Goal: Feedback & Contribution: Contribute content

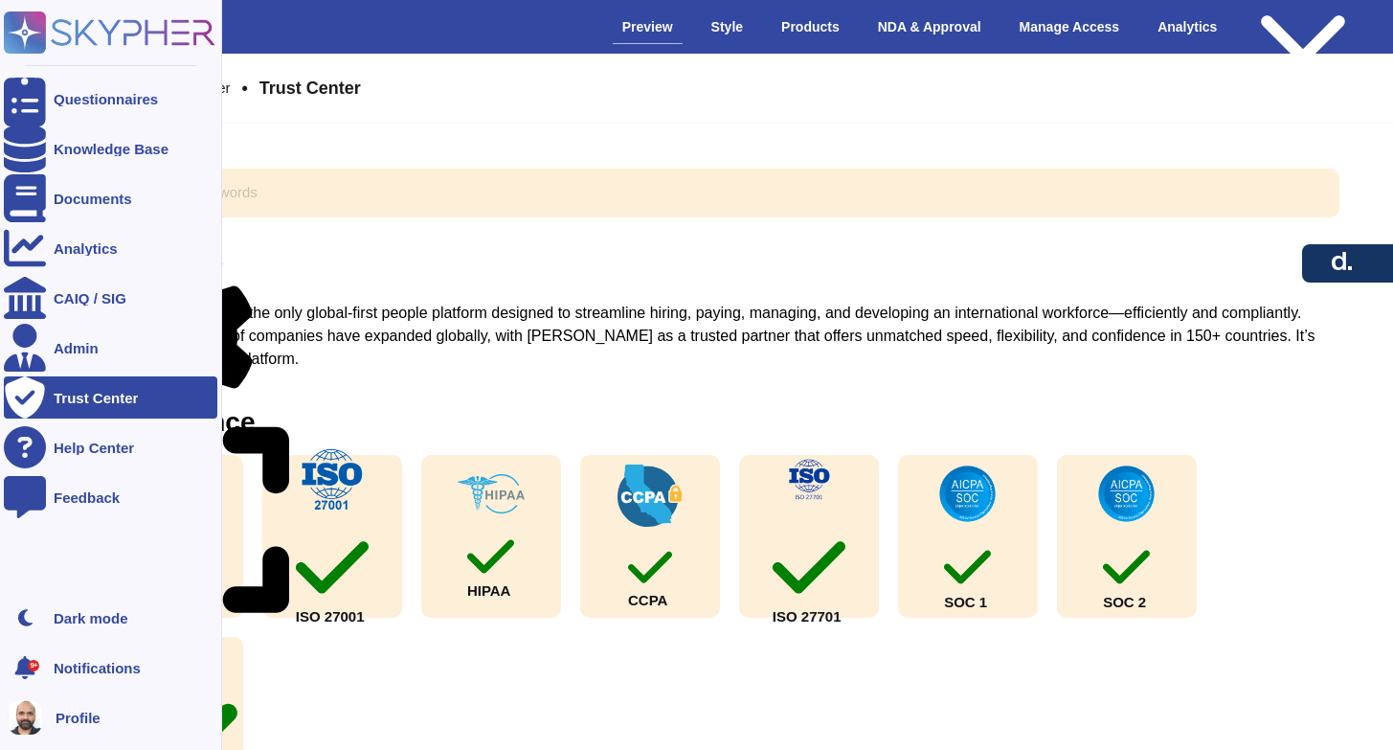
click at [108, 172] on ul "Questionnaires Knowledge Base Documents Analytics CAIQ / SIG Admin Trust Center…" at bounding box center [110, 331] width 213 height 507
click at [90, 157] on div "Knowledge Base" at bounding box center [110, 148] width 213 height 42
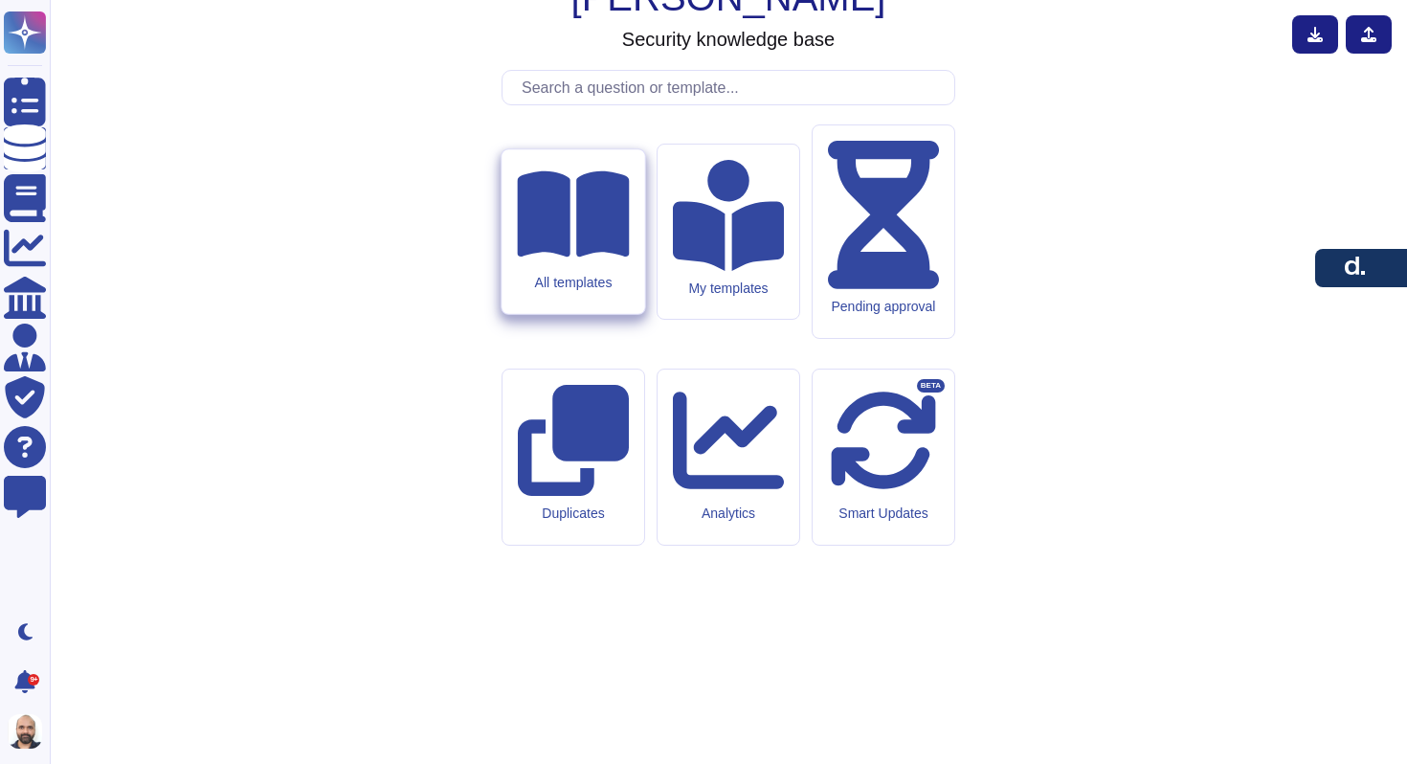
click at [556, 258] on icon at bounding box center [573, 214] width 112 height 86
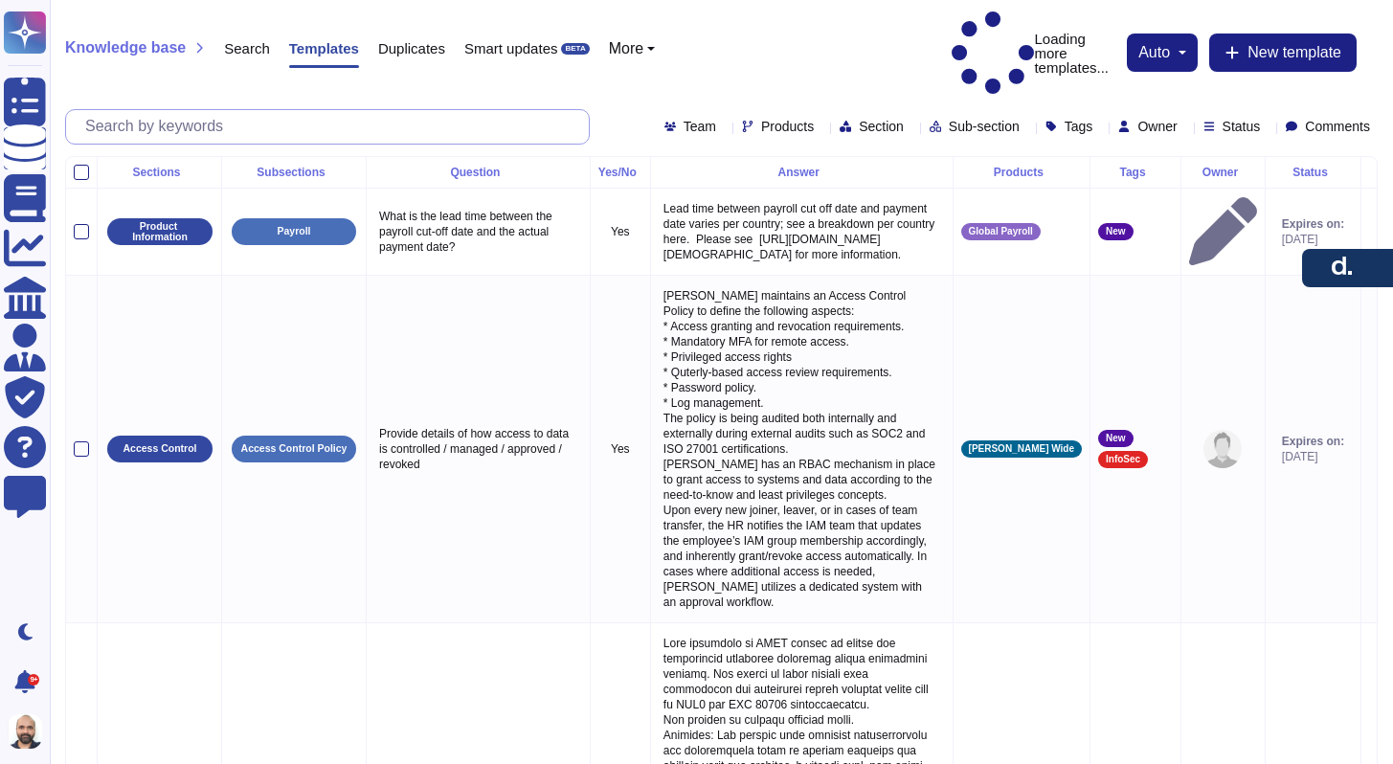
click at [174, 110] on input "text" at bounding box center [332, 127] width 513 height 34
click at [1285, 45] on span "New template" at bounding box center [1294, 52] width 94 height 15
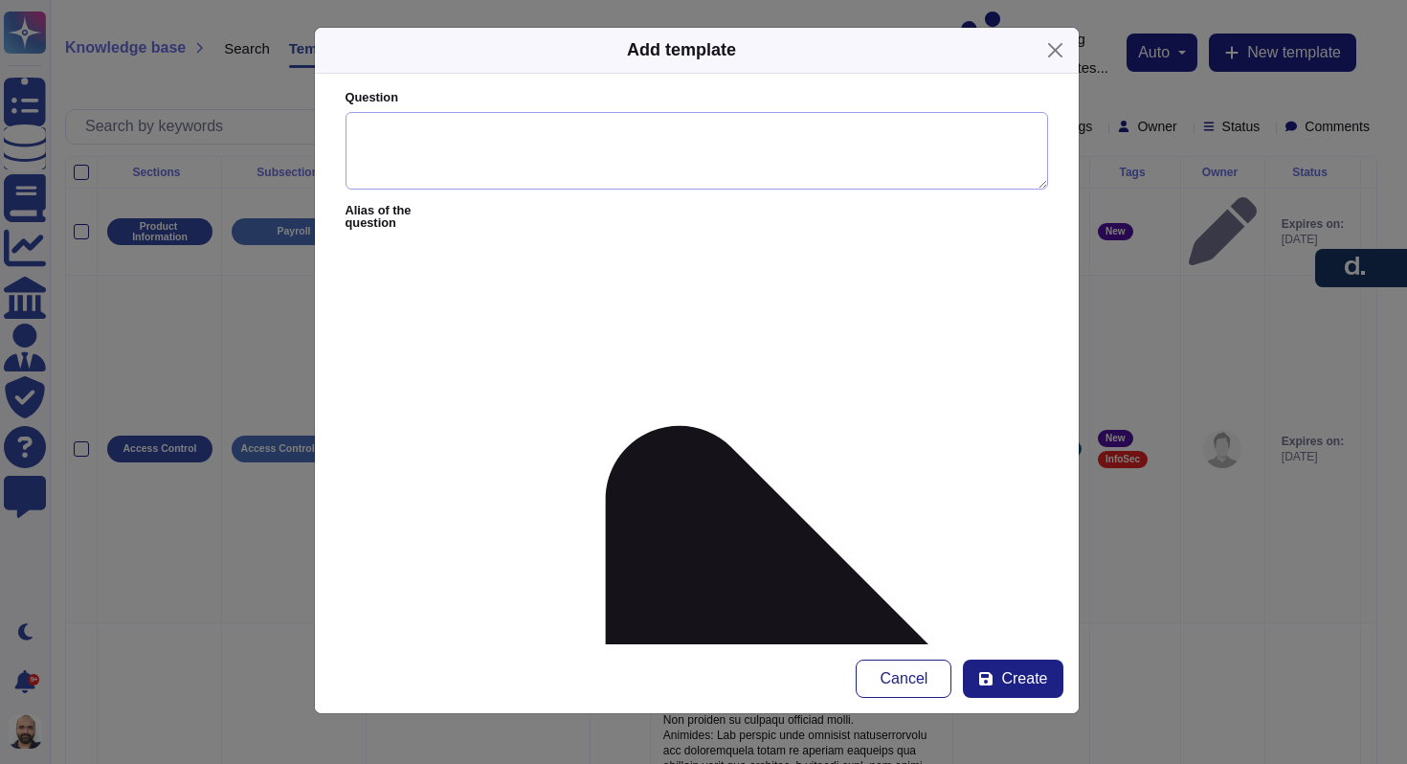
click at [500, 143] on textarea "Question" at bounding box center [697, 151] width 703 height 78
paste textarea "What DDoS protections do you have in place?"
type textarea "What DDoS protections do you have in place?"
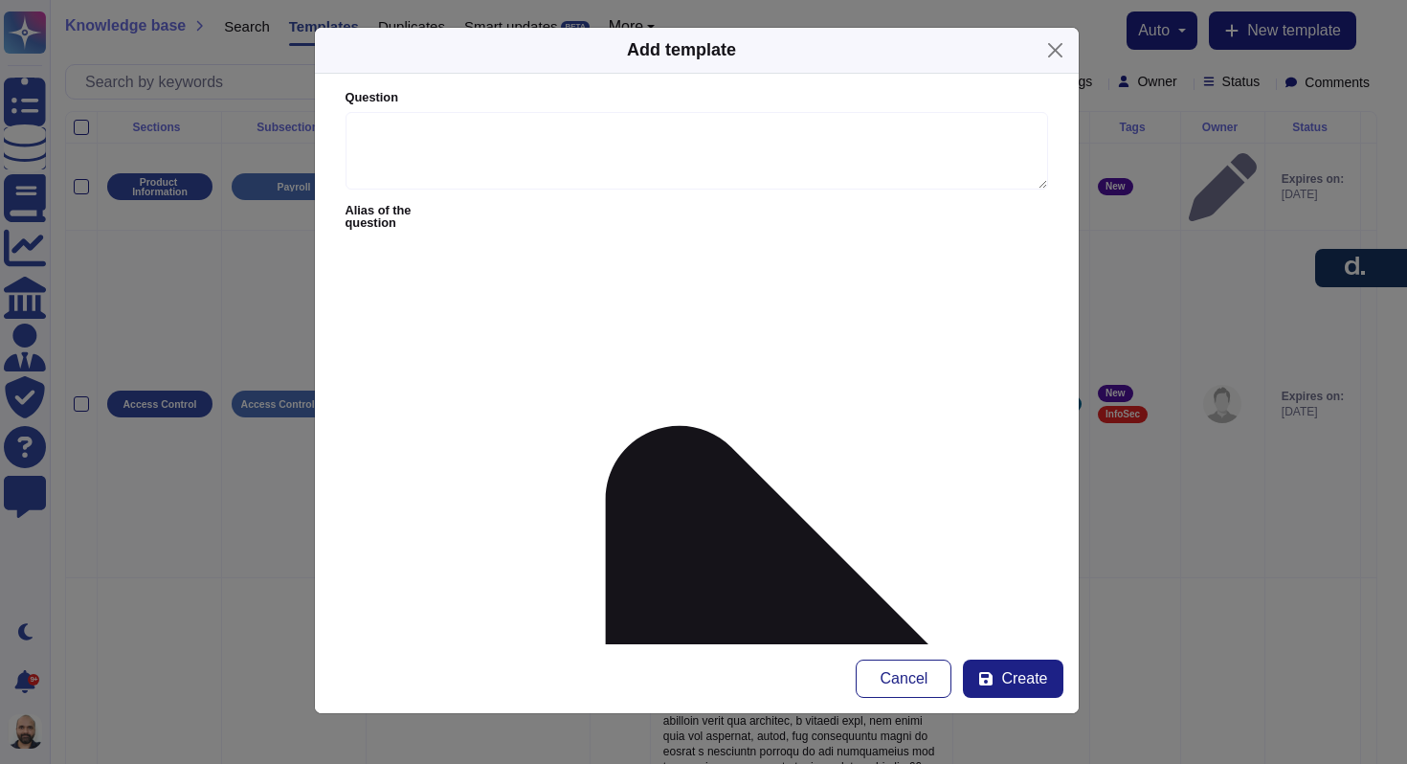
paste textarea "We have DDOS protection in place, we have WAF configured(Cloudflare), and we ha…"
type textarea "We have DDOS protection in place, we have WAF configured(Cloudflare), and we ha…"
click at [464, 149] on textarea "Question" at bounding box center [697, 151] width 703 height 78
paste textarea "What DDoS protections do you have in place?"
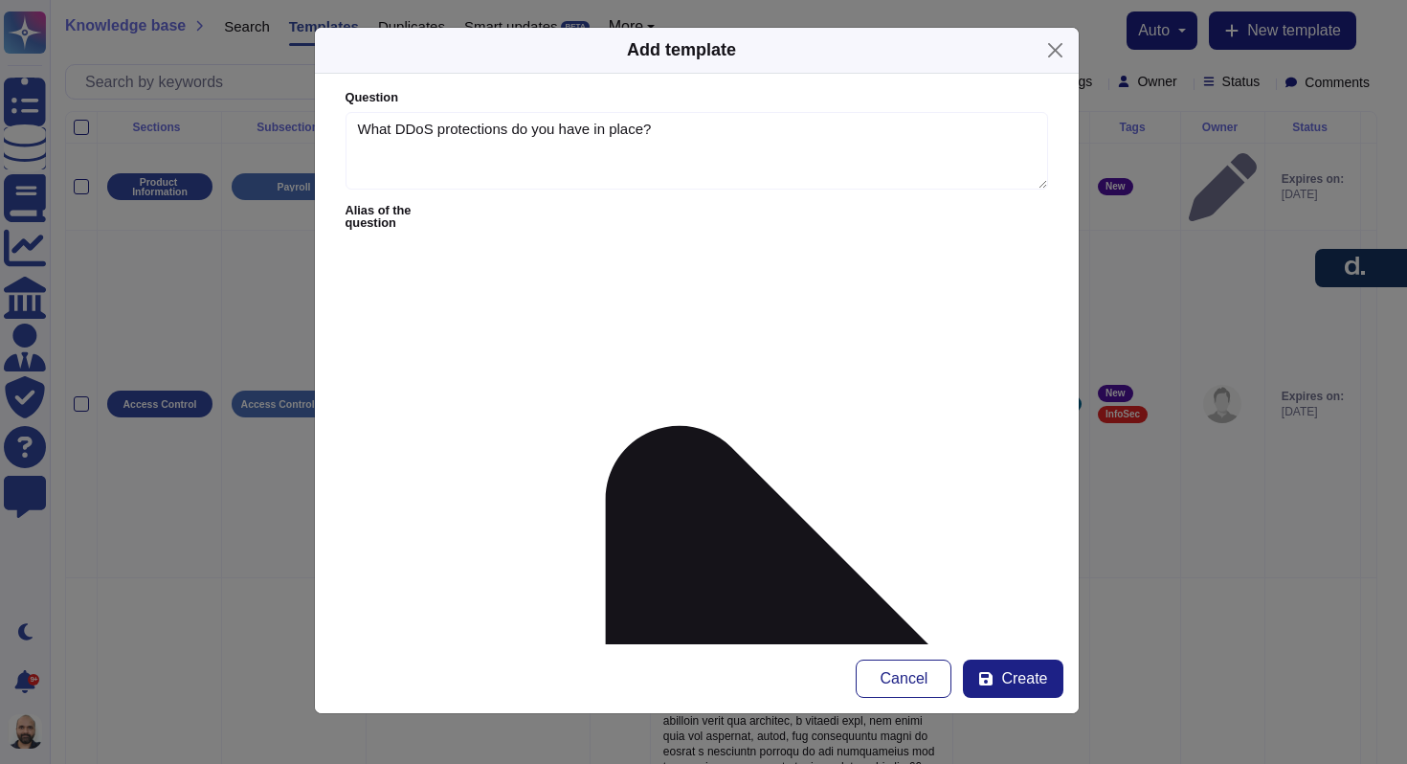
type textarea "What DDoS protections do you have in place?"
type input "sudhee"
click at [635, 328] on span "[PERSON_NAME]" at bounding box center [685, 332] width 118 height 17
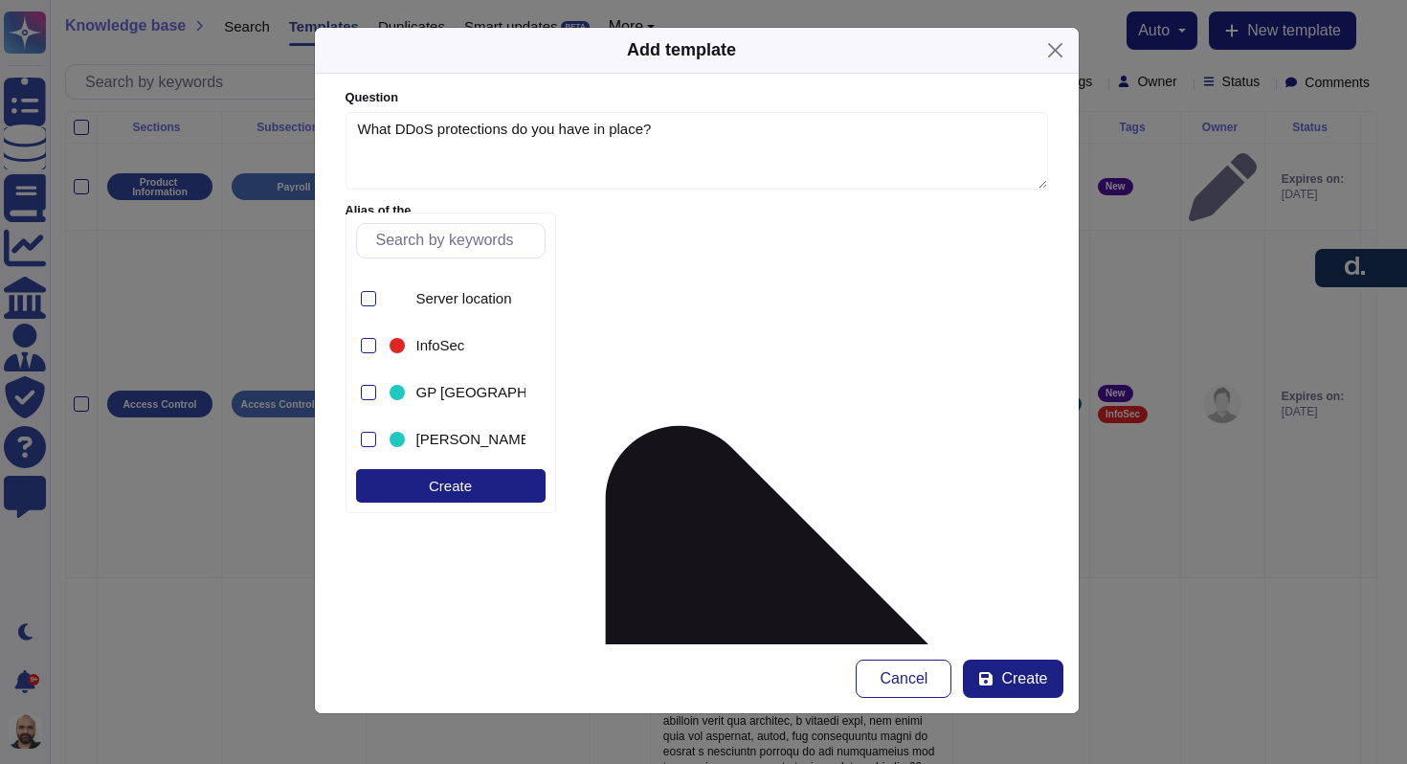
scroll to position [505, 0]
click at [396, 356] on div at bounding box center [397, 346] width 23 height 23
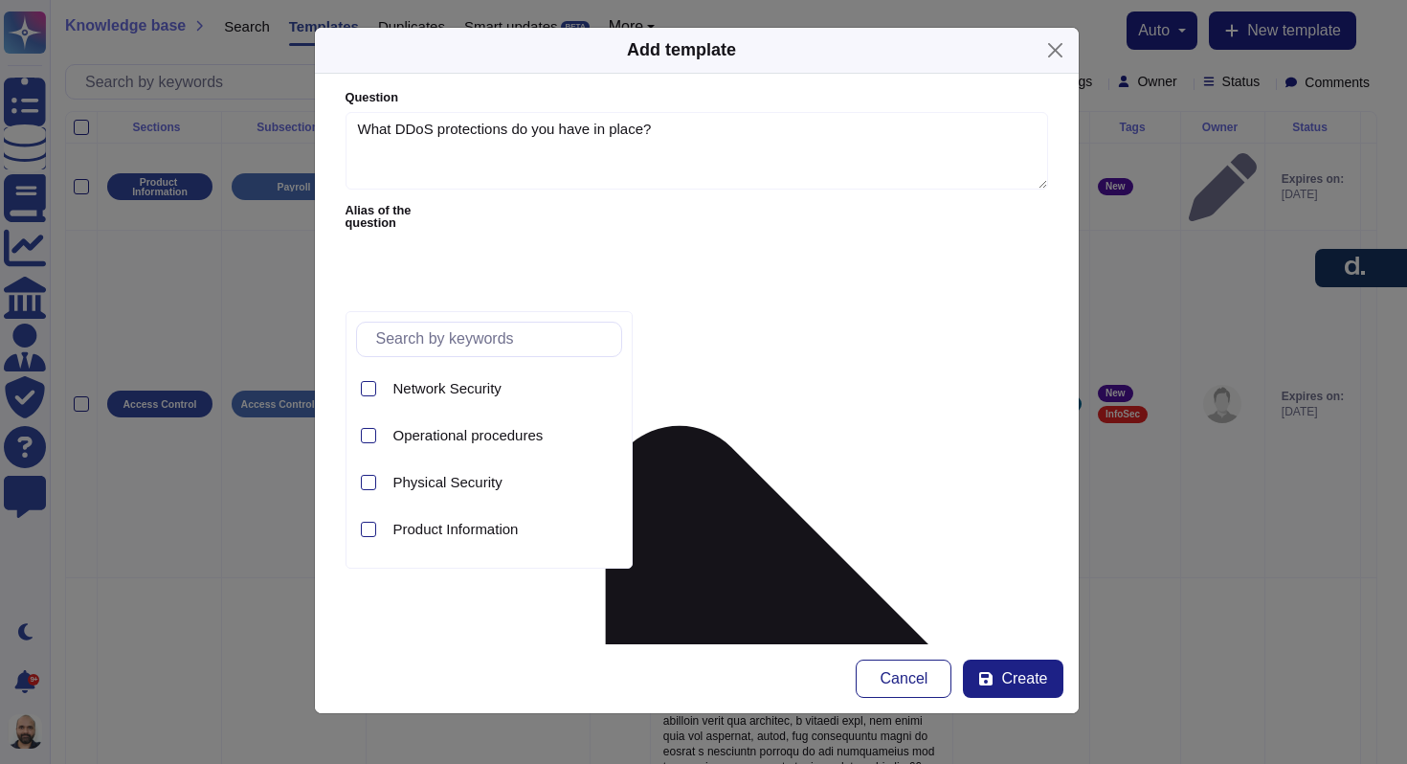
scroll to position [884, 0]
click at [460, 447] on span "Security Policies" at bounding box center [445, 442] width 105 height 17
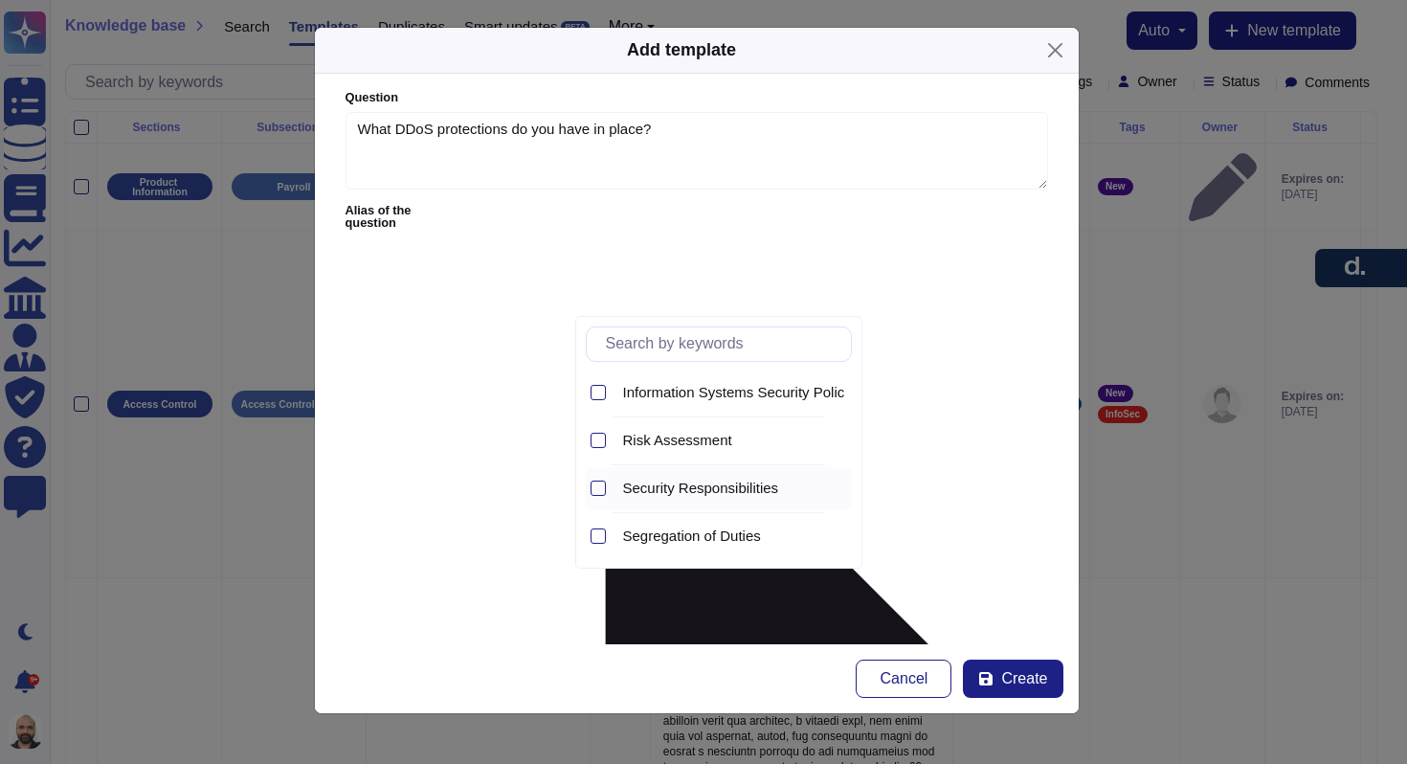
click at [658, 499] on div "Security Responsibilities" at bounding box center [734, 488] width 236 height 43
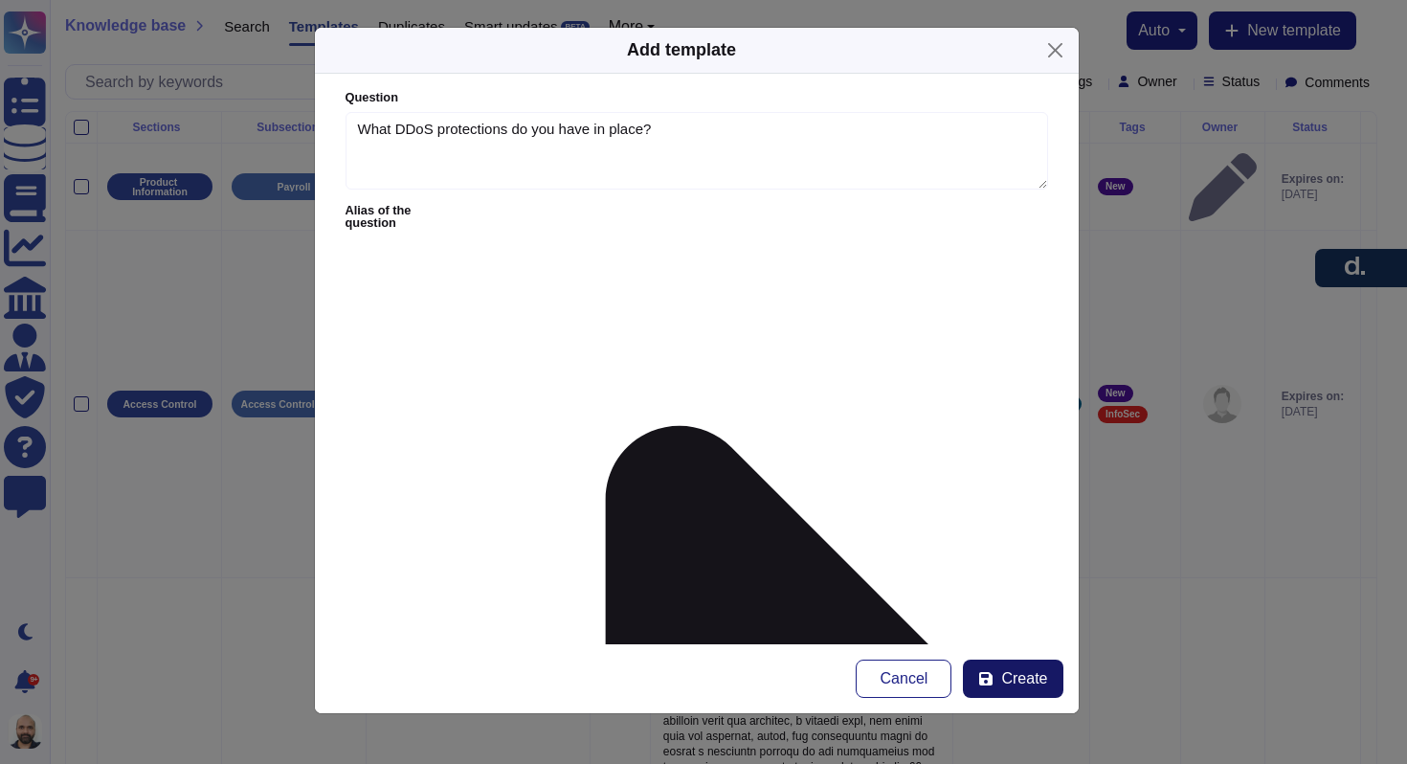
click at [989, 670] on button "Create" at bounding box center [1013, 679] width 100 height 38
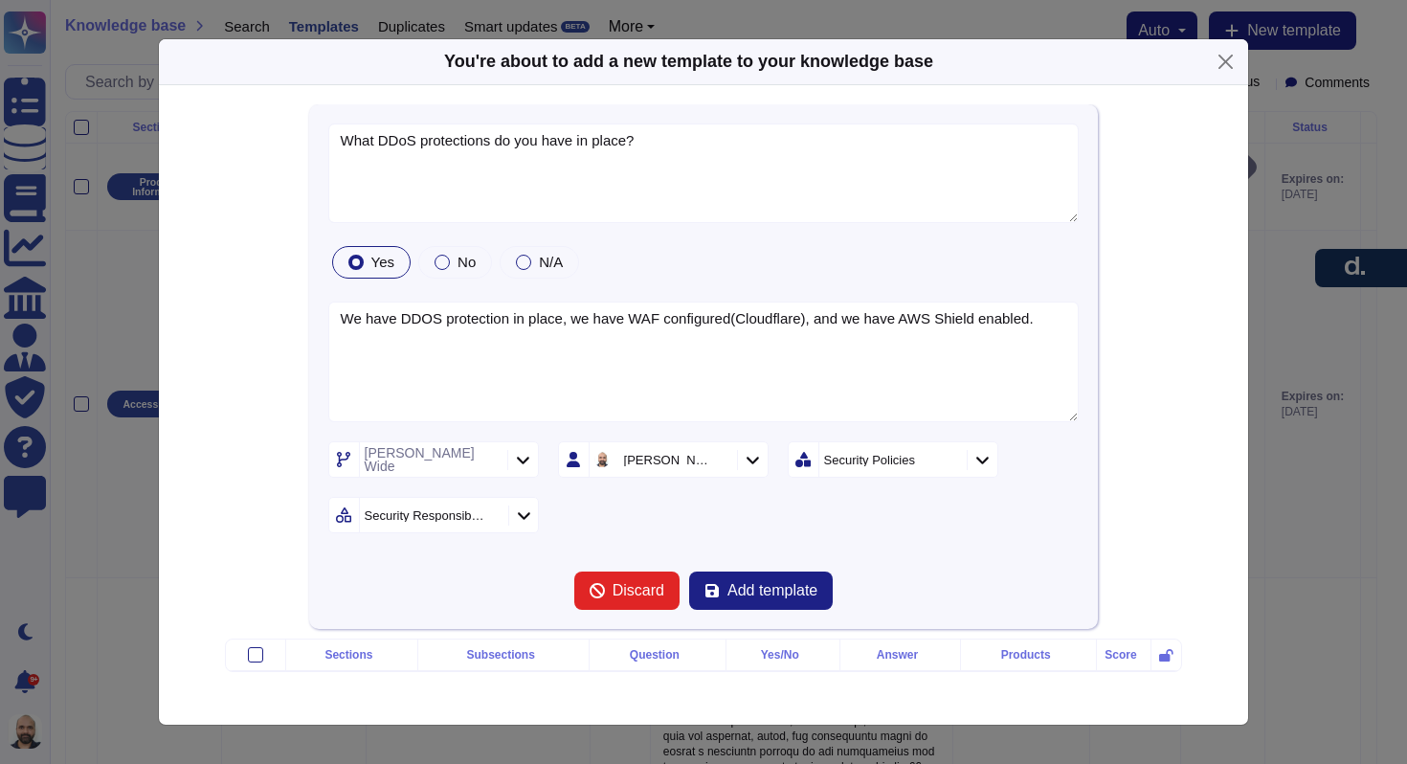
type textarea "What DDoS protections do you have in place?"
type textarea "We have DDOS protection in place, we have WAF configured(Cloudflare), and we ha…"
click at [737, 592] on span "Add template" at bounding box center [773, 590] width 90 height 15
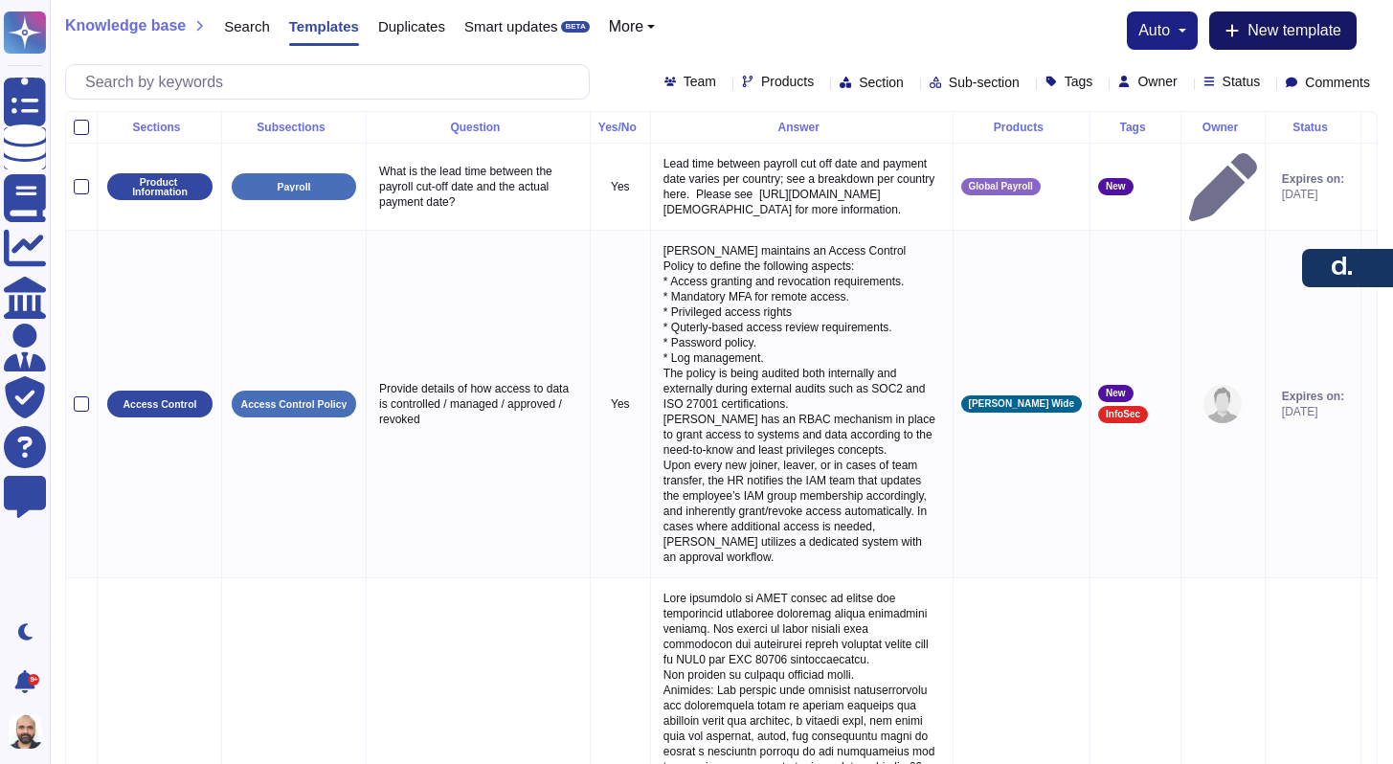
click at [1248, 38] on span "New template" at bounding box center [1294, 30] width 94 height 15
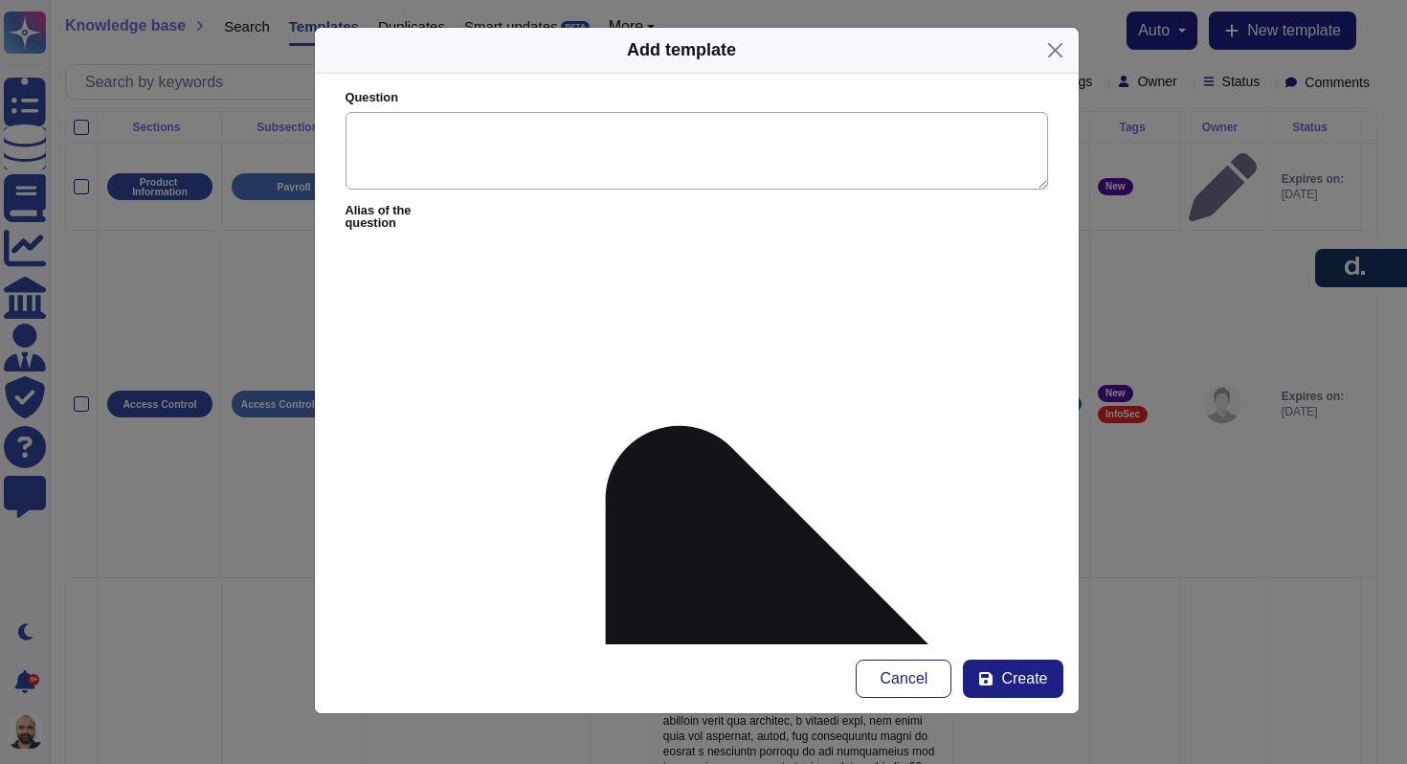
click at [536, 166] on textarea "Question" at bounding box center [697, 151] width 703 height 78
paste textarea "What would the impact to Candescent & Candescent customer data be if you were i…"
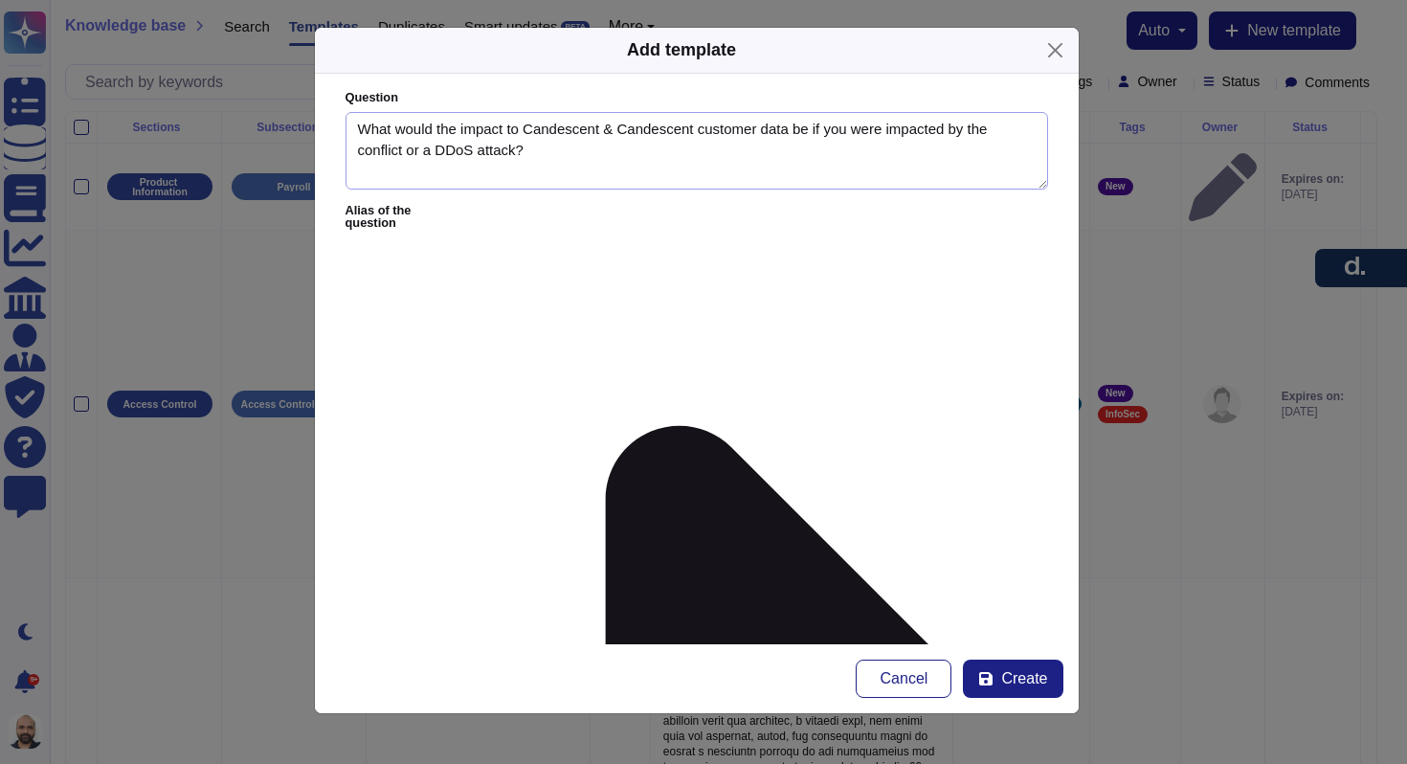
click at [482, 129] on textarea "What would the impact to Candescent & Candescent customer data be if you were i…" at bounding box center [697, 151] width 703 height 78
type textarea "What would the impact to customer data be if you were impacted by the conflict …"
paste textarea "Our environment is hosted in AWS cloud and data is stored in multiple availabil…"
paste textarea "3. We hosted on AWS and we have two layers of Ddos protection (network layer an…"
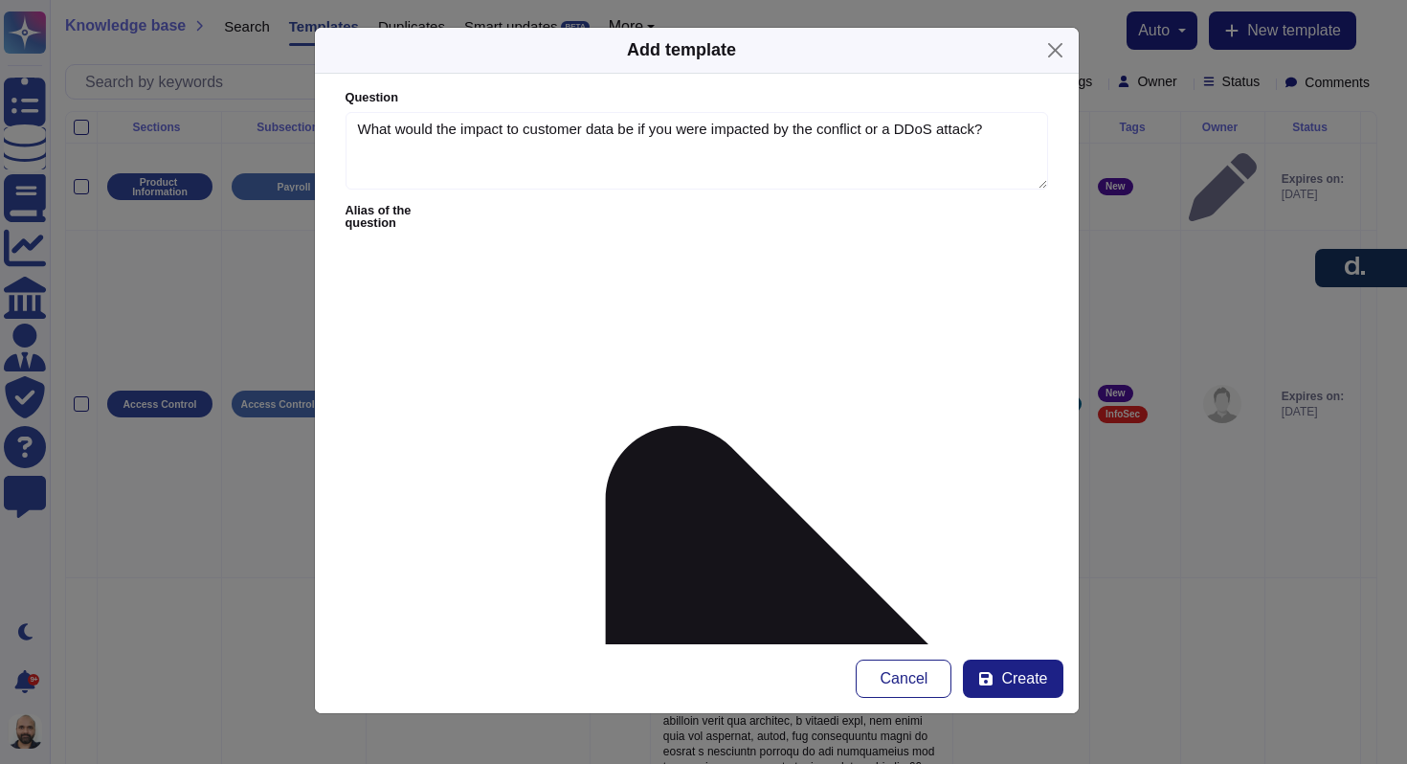
scroll to position [0, 0]
paste textarea "We hosted on AWS and we have two layers of Ddos protection (network layer and a…"
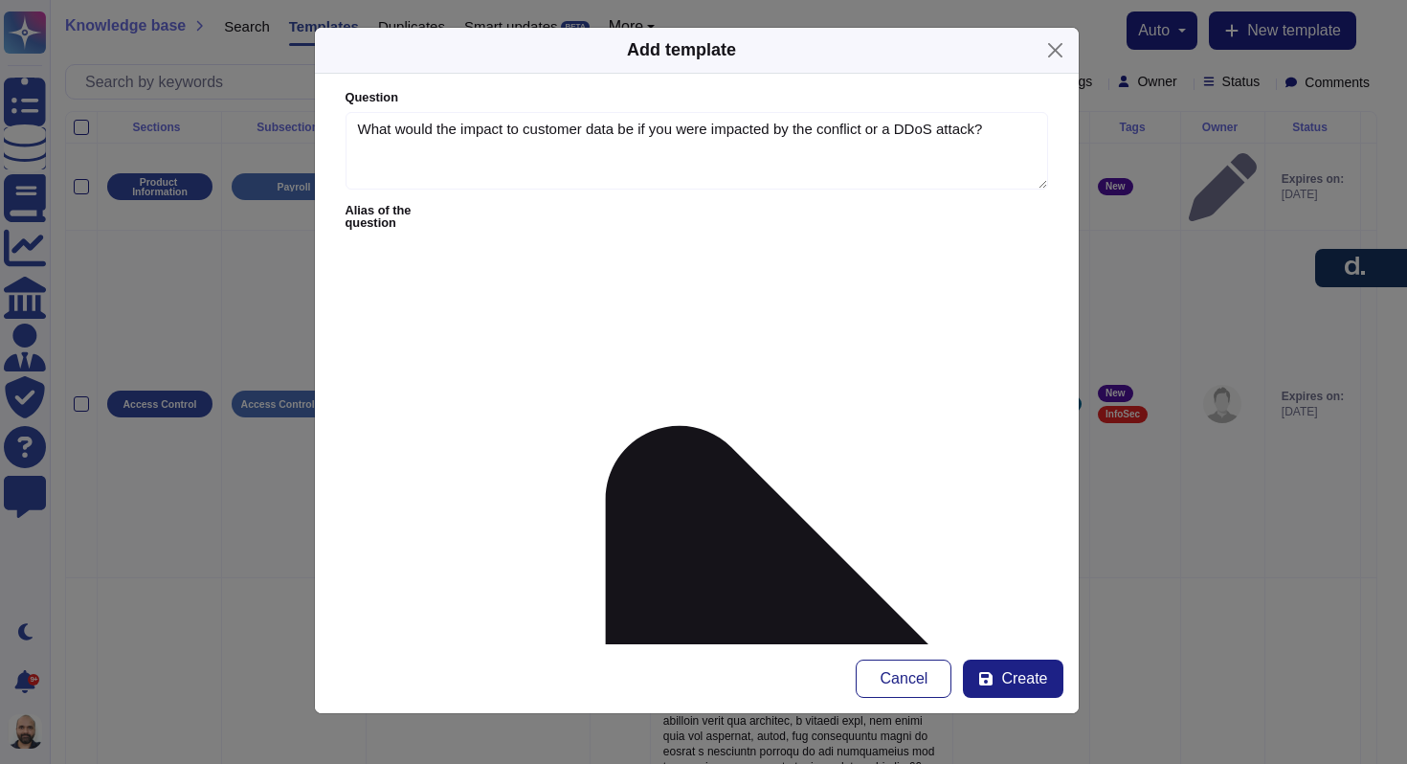
scroll to position [34, 0]
drag, startPoint x: 517, startPoint y: 325, endPoint x: 1022, endPoint y: 330, distance: 505.5
drag, startPoint x: 514, startPoint y: 329, endPoint x: 1012, endPoint y: 319, distance: 497.9
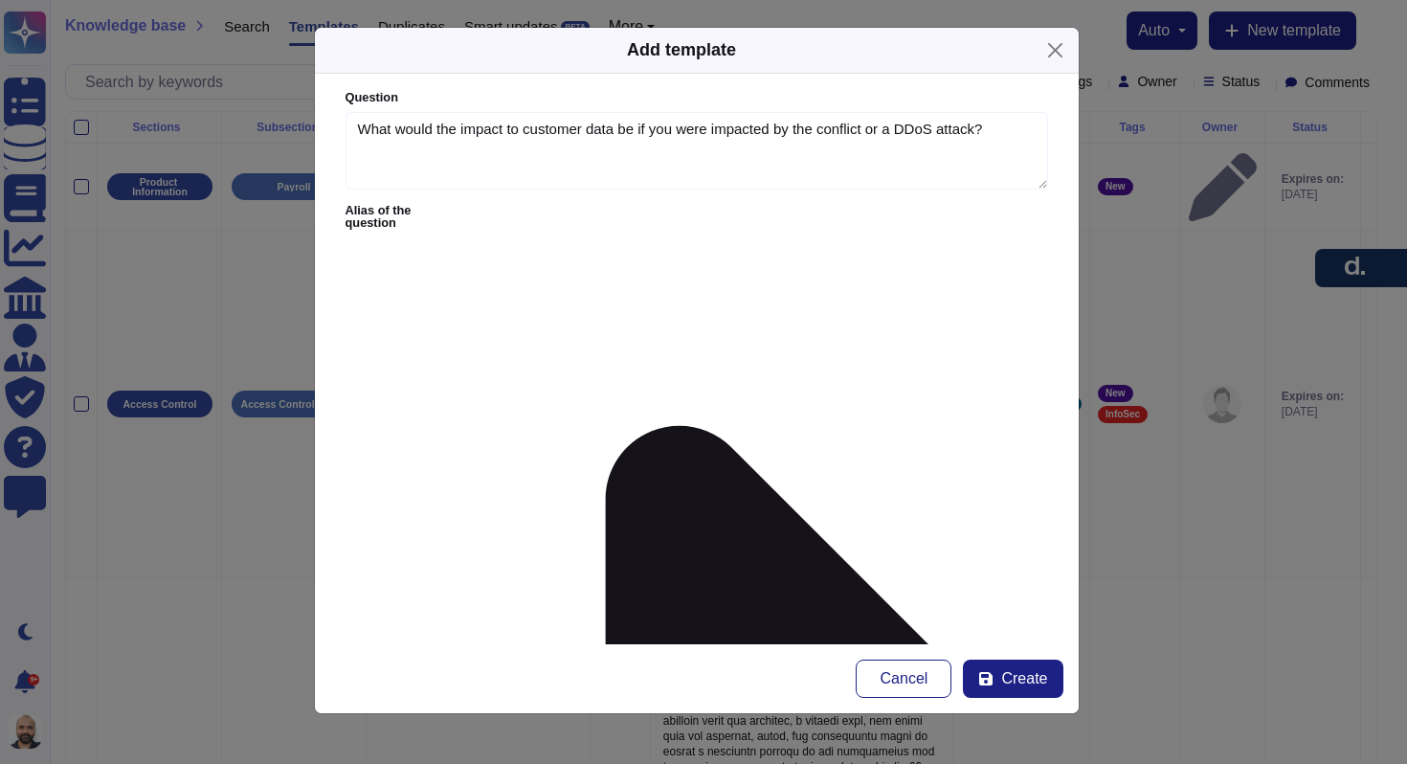
paste textarea "we have two layers of Ddos protection (network layer and application layer)"
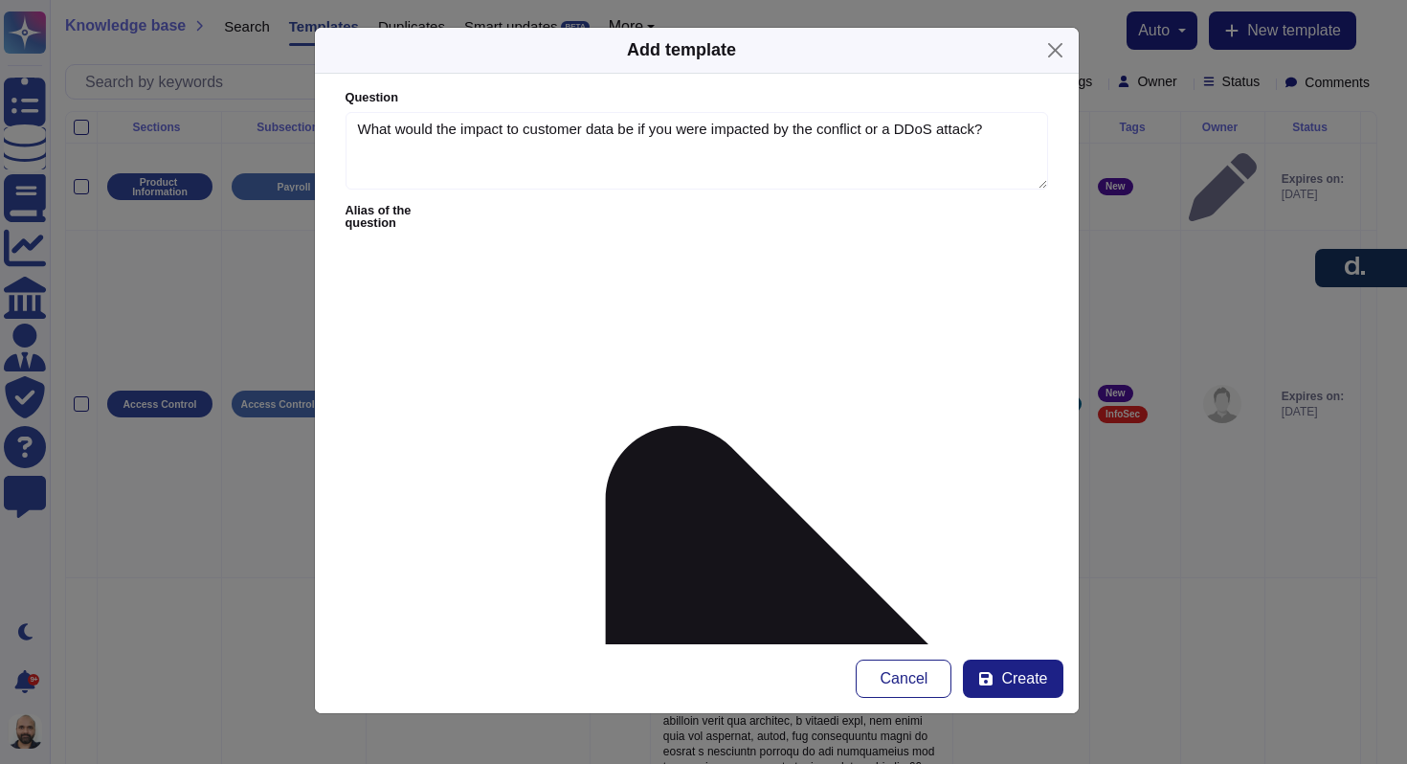
type textarea "Our environment is hosted in AWS cloud, we have two layers of DDoS protection (…"
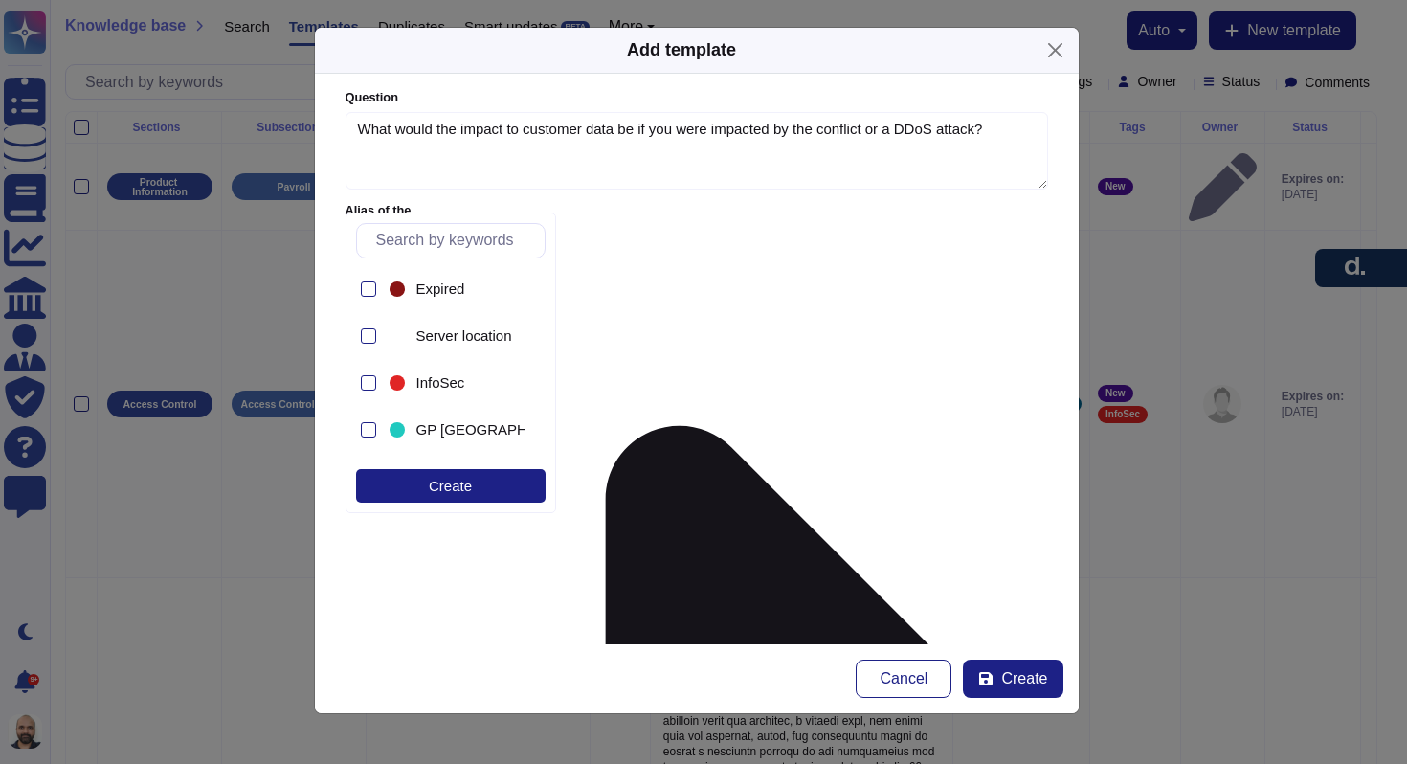
scroll to position [486, 0]
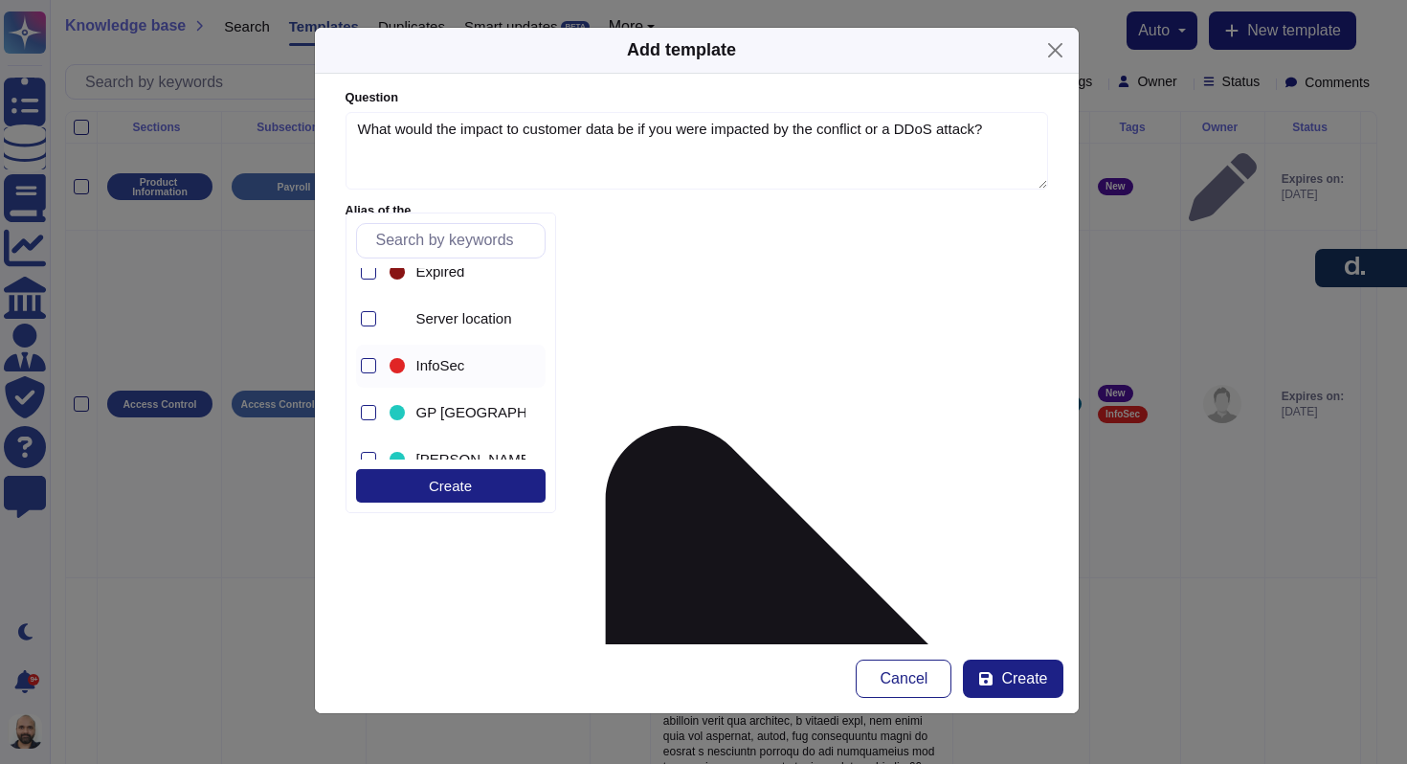
click at [416, 363] on span "InfoSec" at bounding box center [440, 365] width 49 height 17
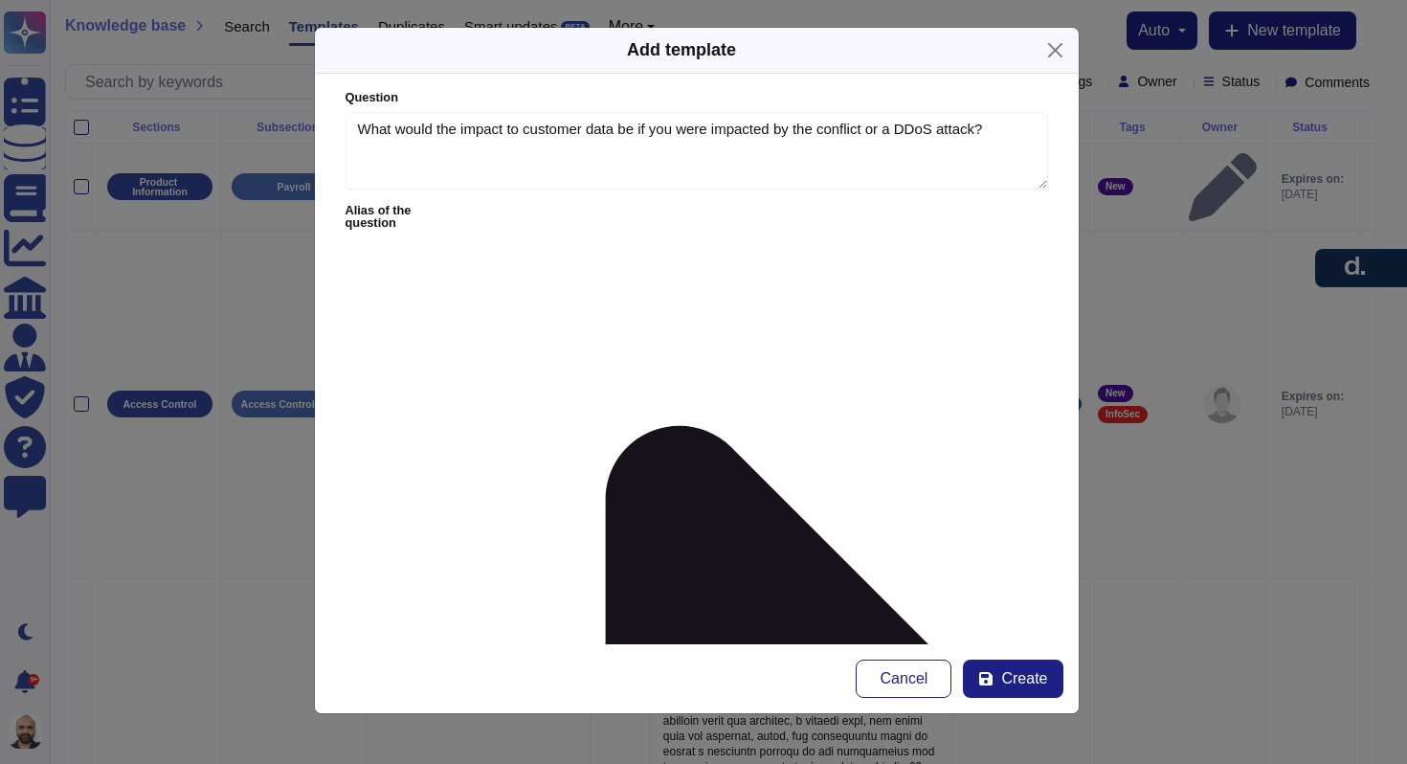
type input "sudhee"
click at [641, 334] on span "[PERSON_NAME]" at bounding box center [685, 332] width 118 height 17
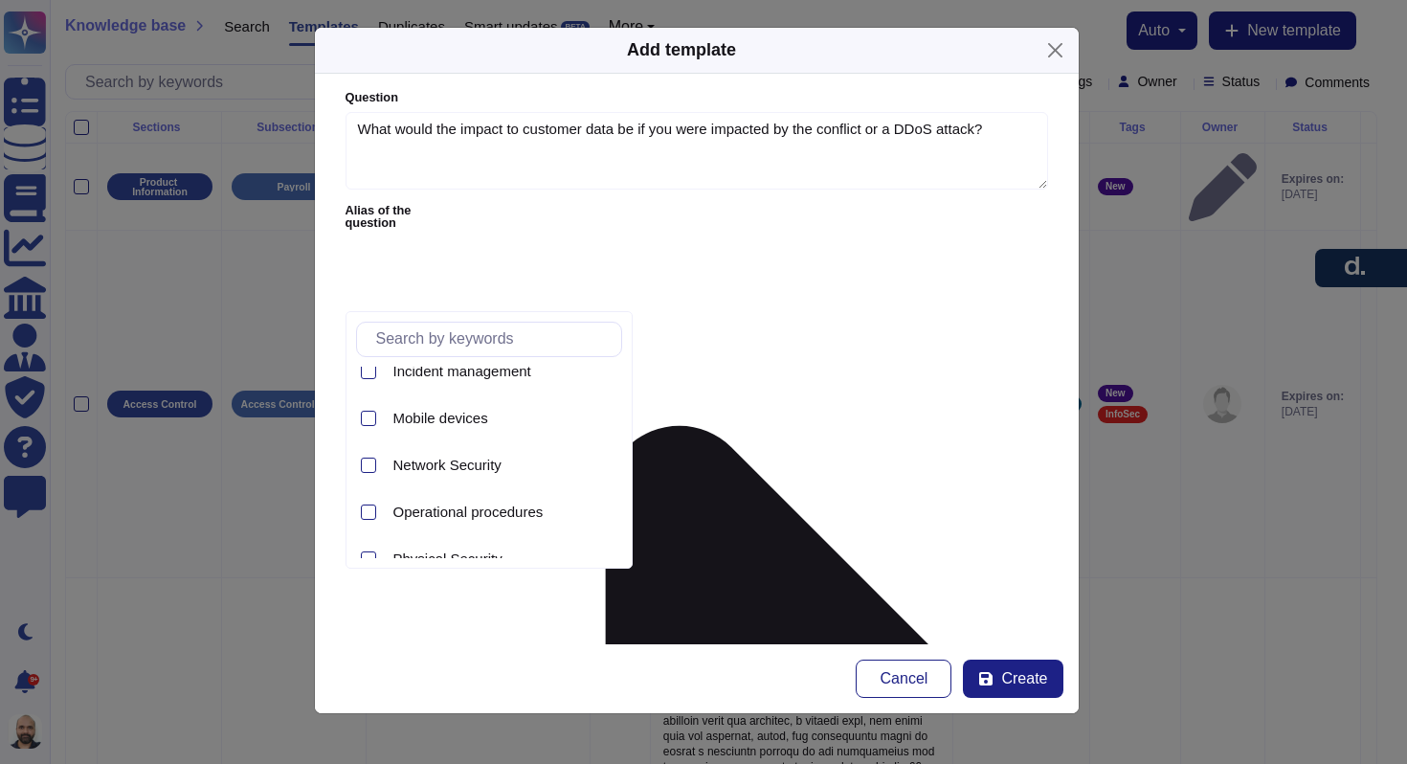
scroll to position [884, 0]
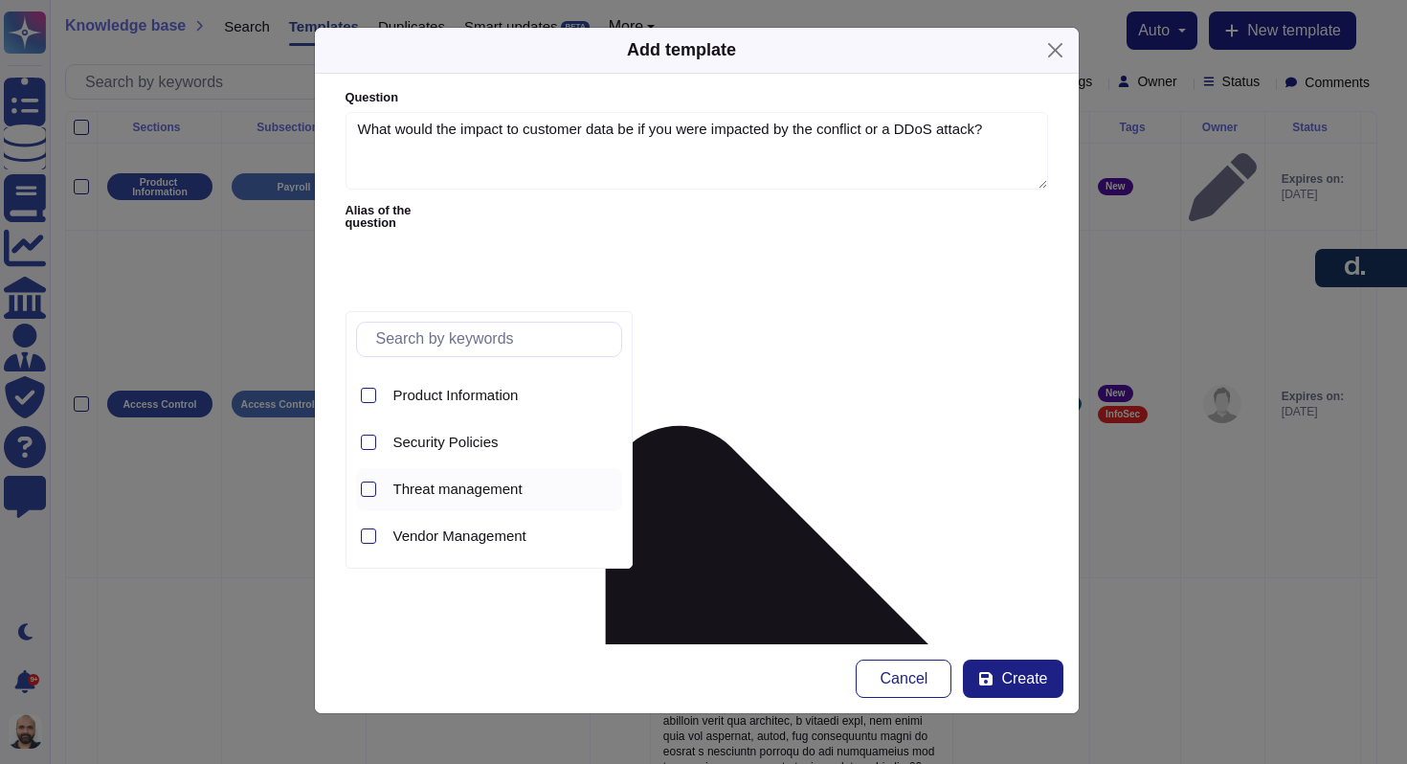
click at [453, 493] on span "Threat management" at bounding box center [457, 489] width 129 height 17
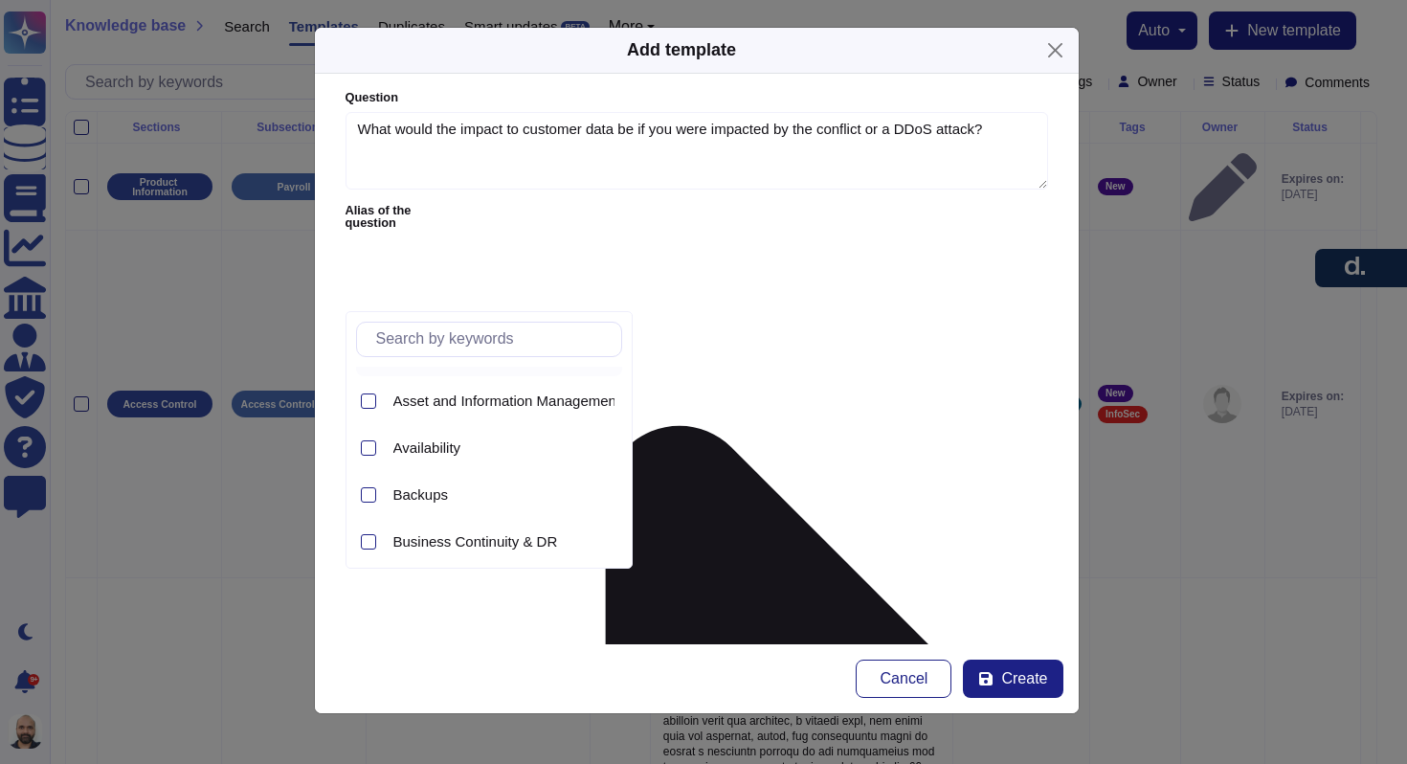
scroll to position [18, 0]
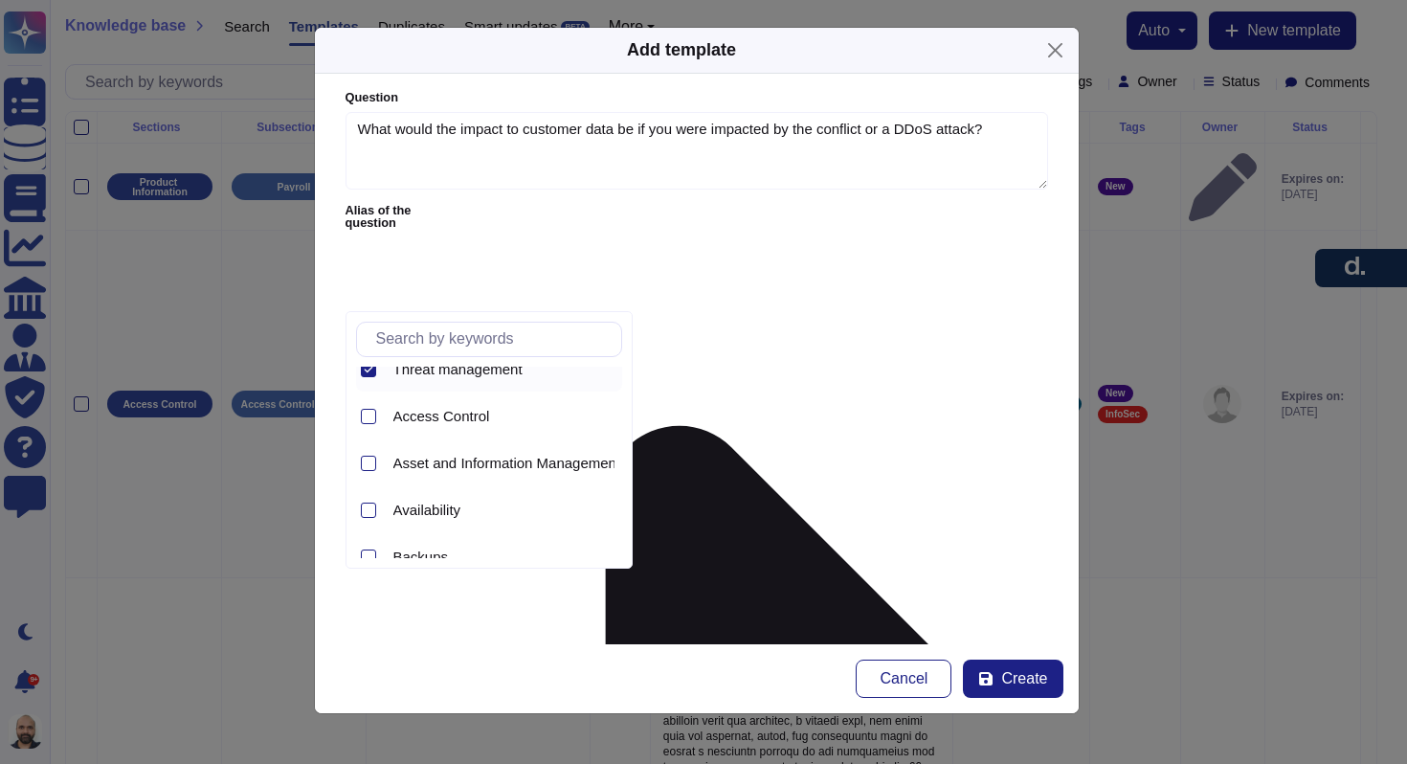
click at [383, 373] on div "Threat management" at bounding box center [489, 369] width 266 height 43
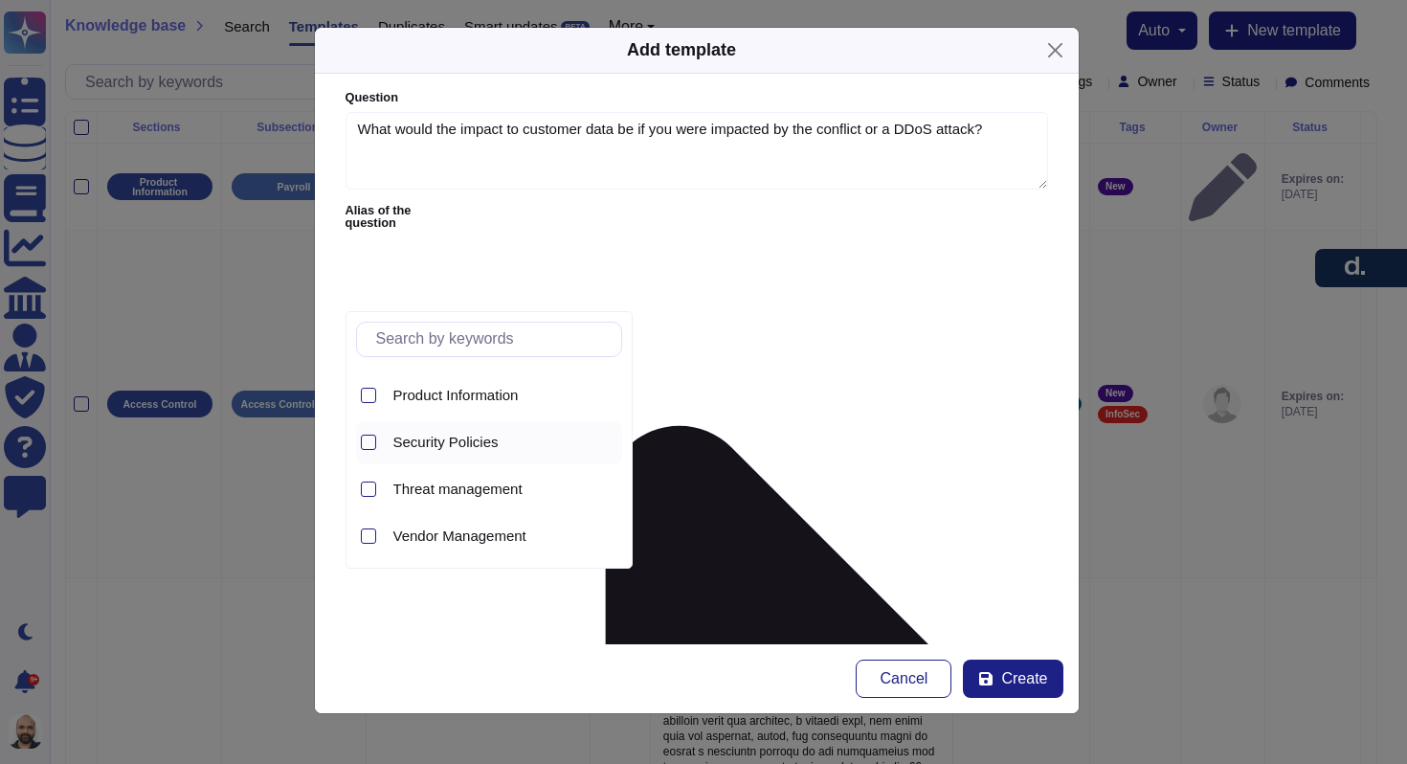
click at [446, 445] on span "Security Policies" at bounding box center [445, 442] width 105 height 17
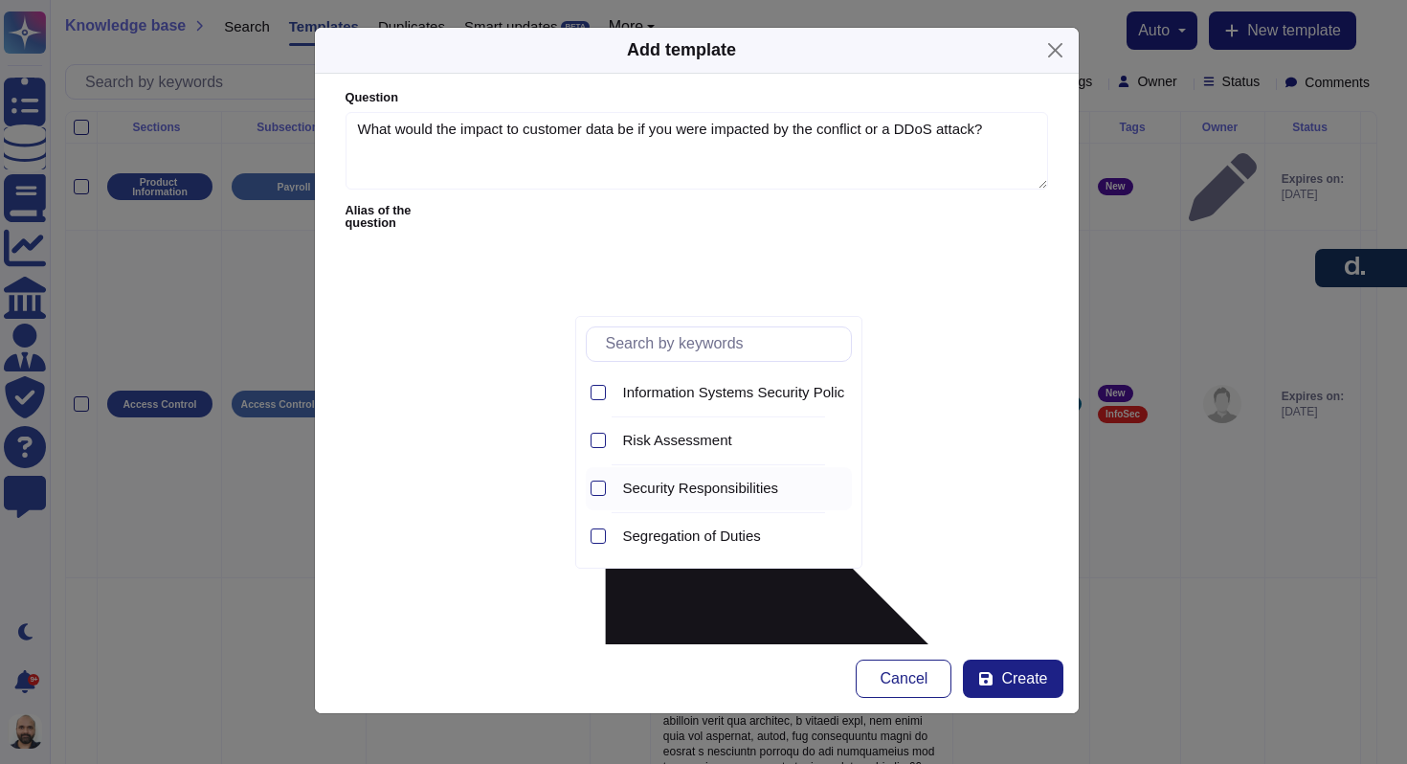
click at [678, 484] on span "Security Responsibilities" at bounding box center [701, 488] width 156 height 17
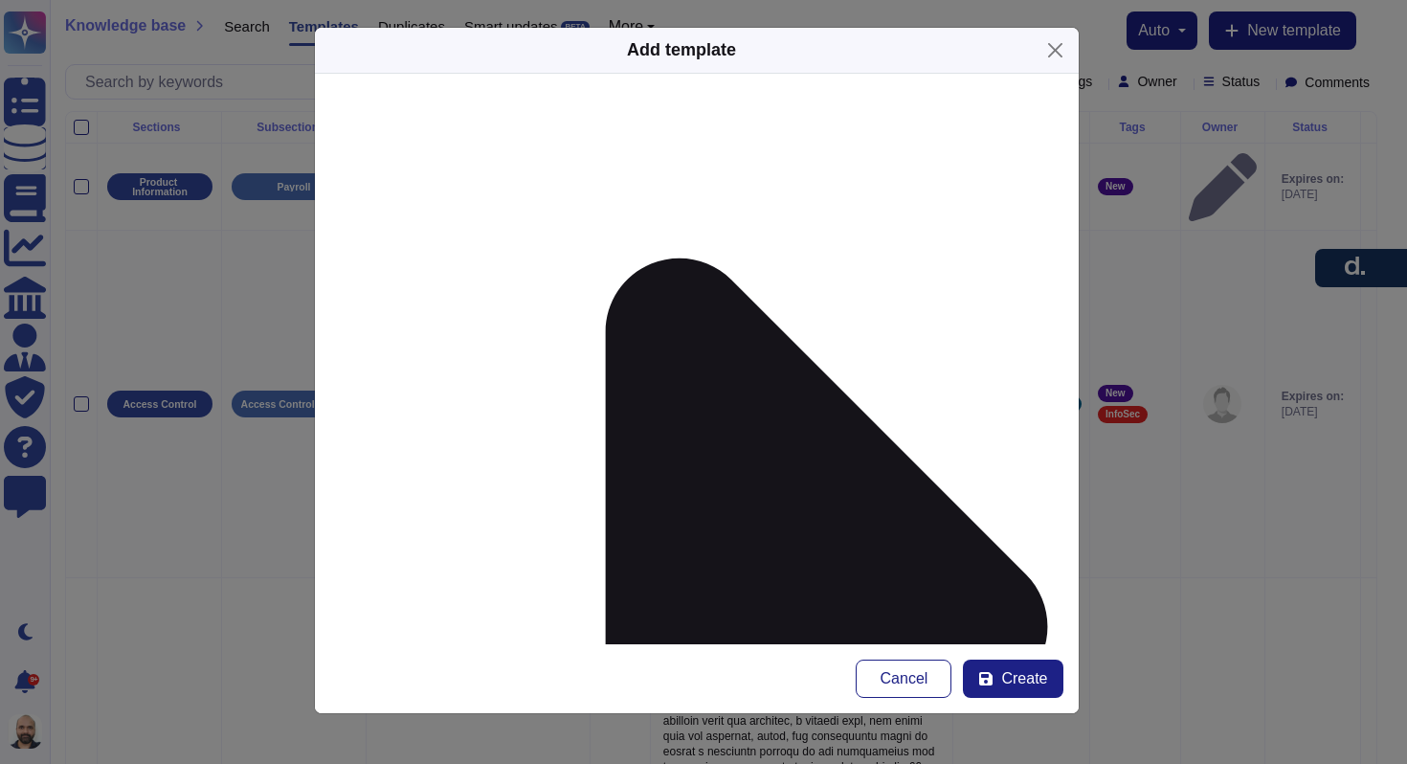
scroll to position [235, 0]
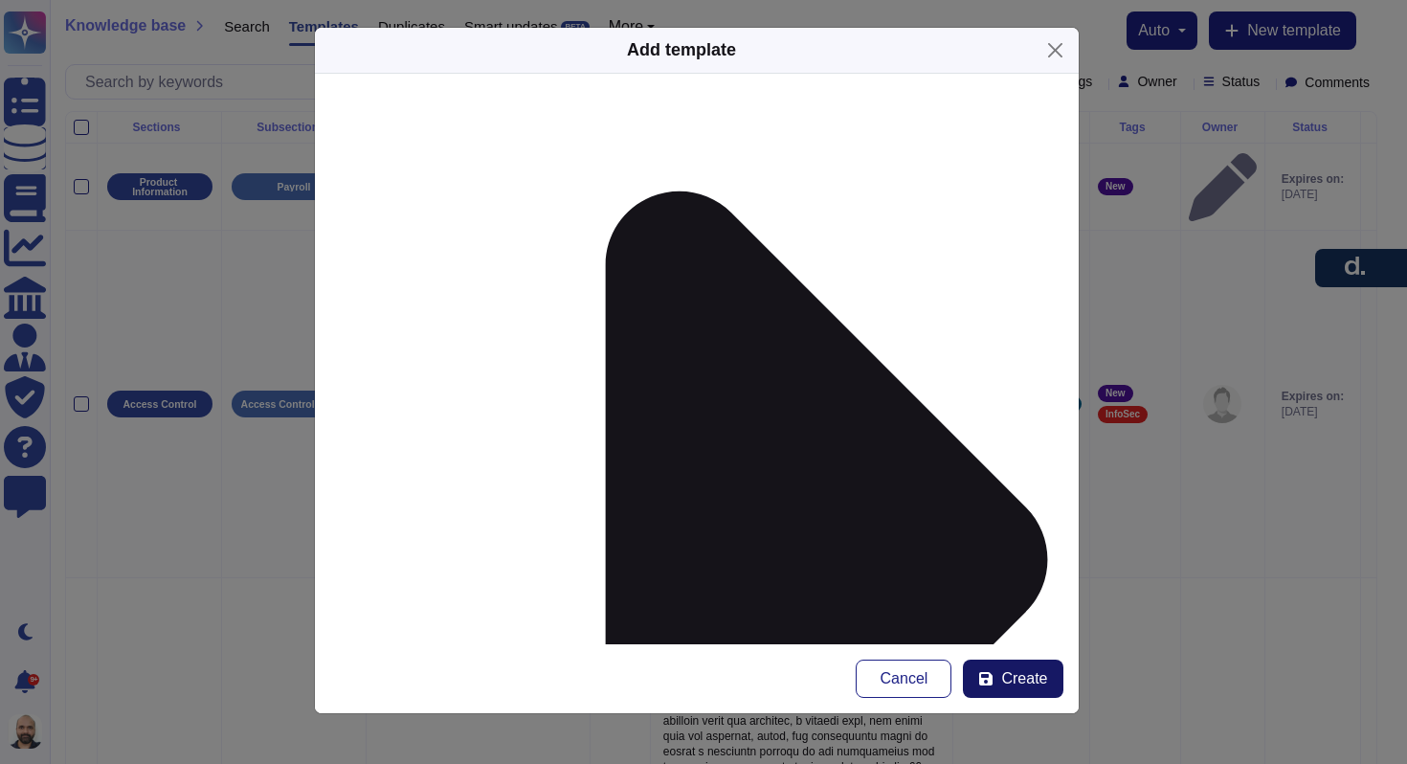
click at [1006, 675] on span "Create" at bounding box center [1024, 678] width 46 height 15
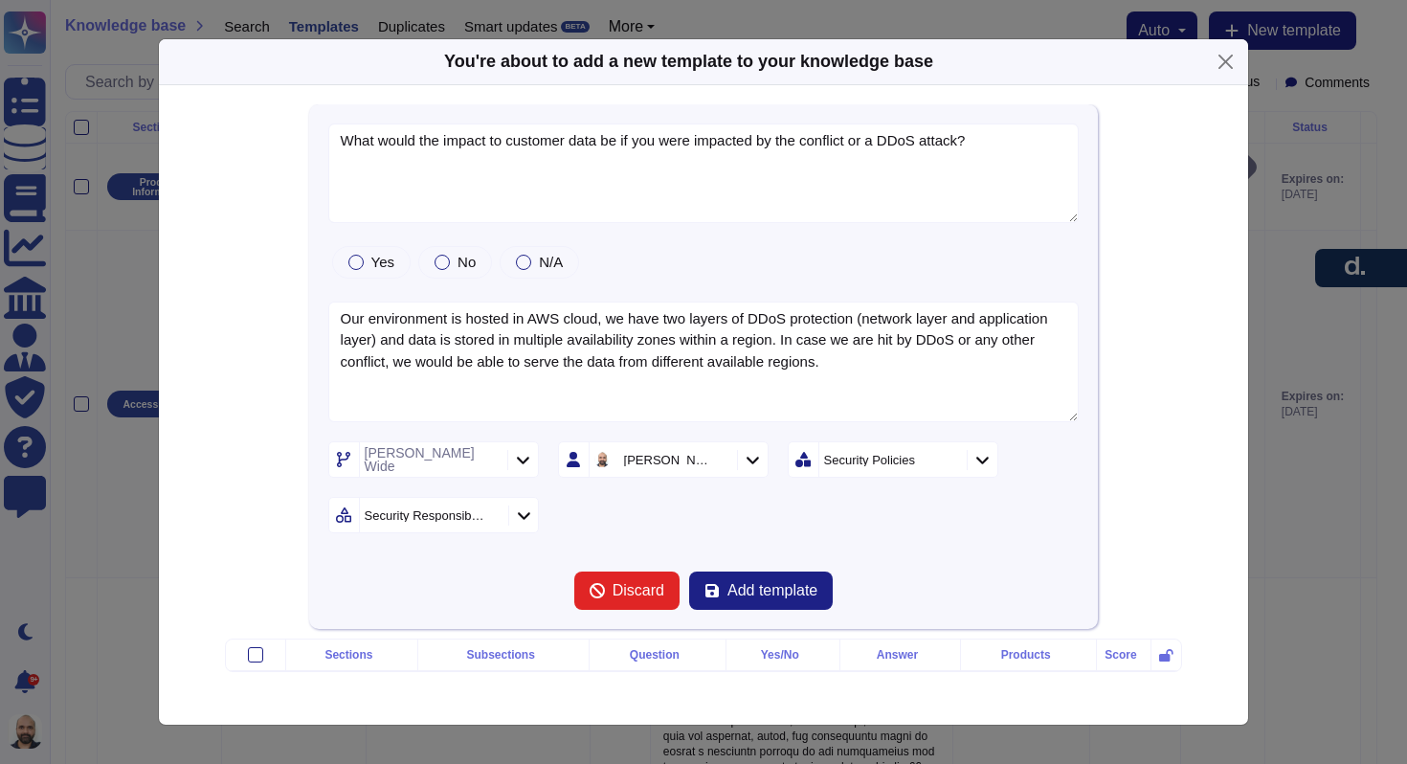
type textarea "What would the impact to customer data be if you were impacted by the conflict …"
type textarea "Our environment is hosted in AWS cloud, we have two layers of DDoS protection (…"
click at [759, 588] on span "Add template" at bounding box center [773, 590] width 90 height 15
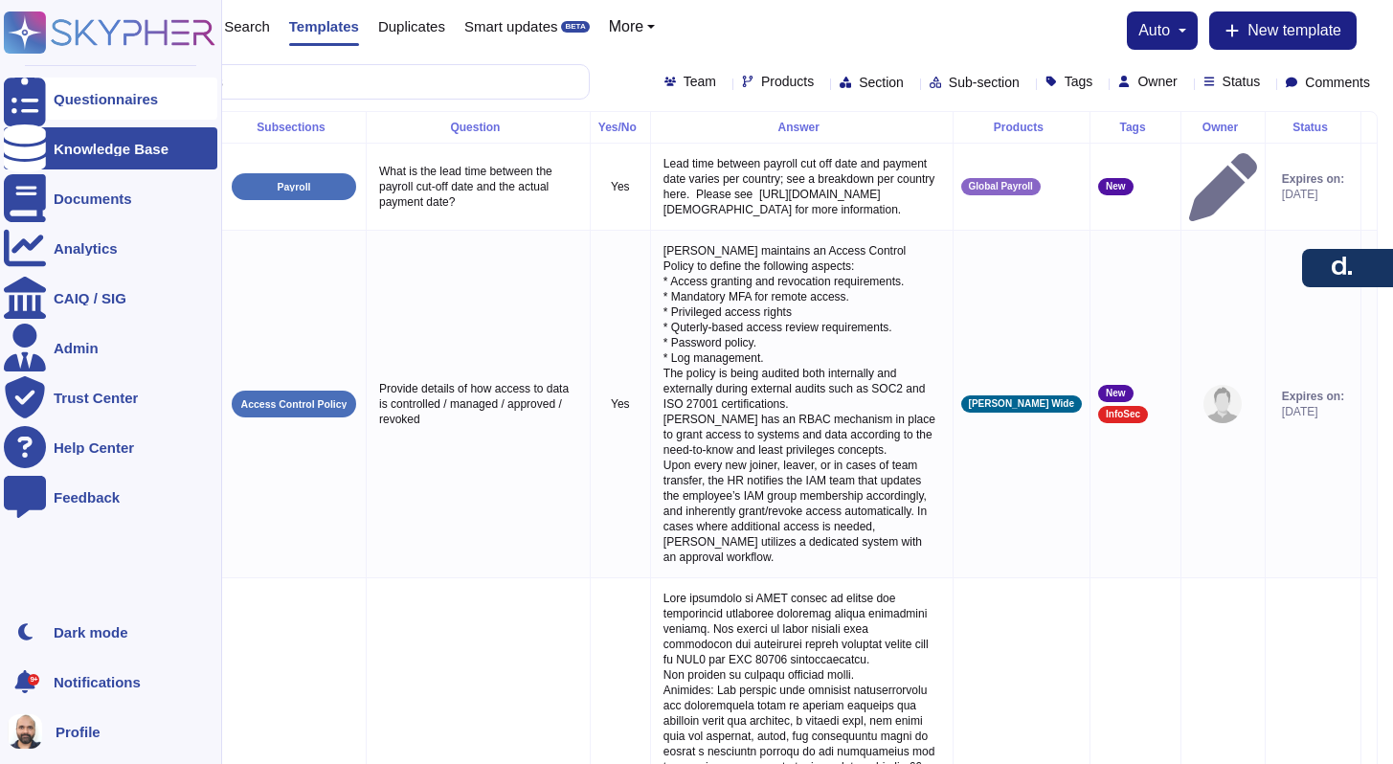
click at [47, 106] on div "Questionnaires" at bounding box center [110, 99] width 213 height 42
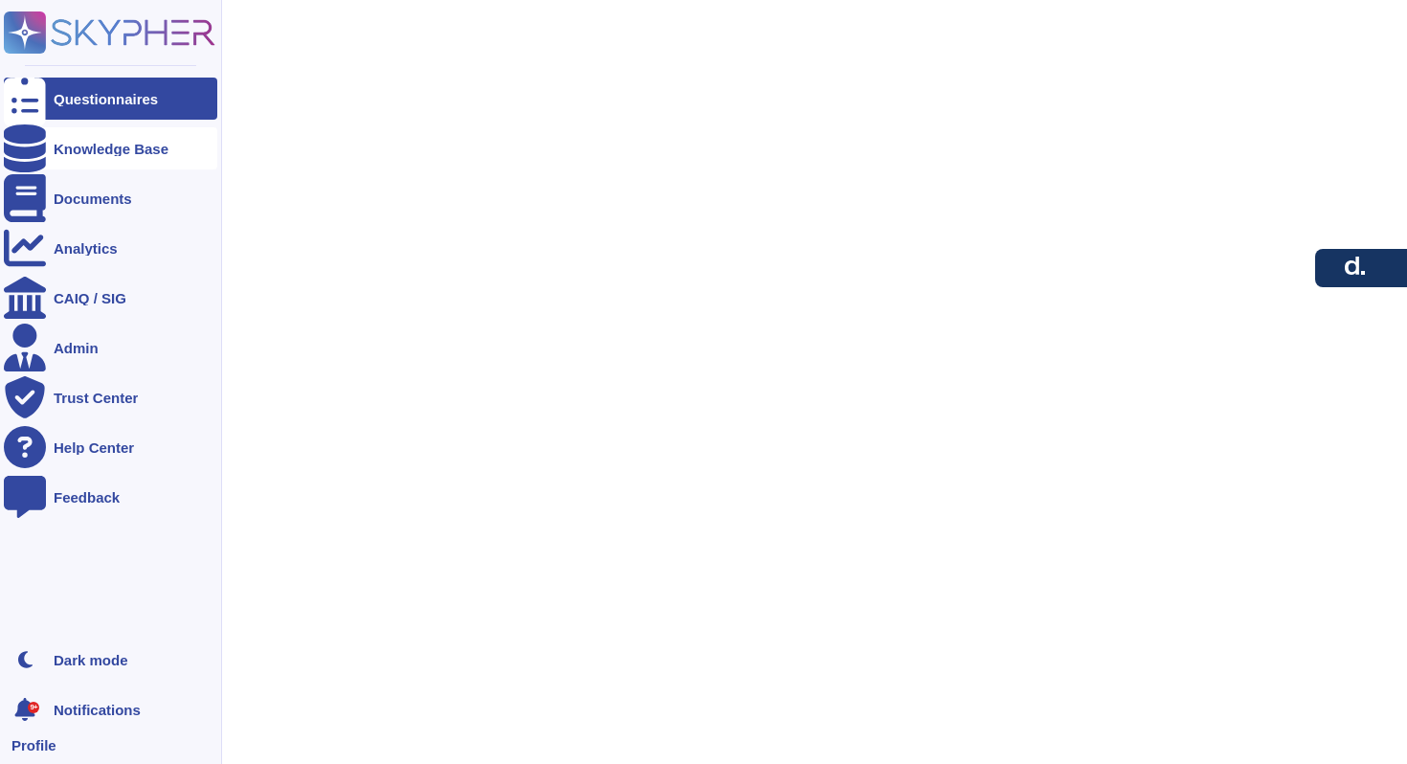
click at [93, 156] on div "Knowledge Base" at bounding box center [110, 148] width 213 height 42
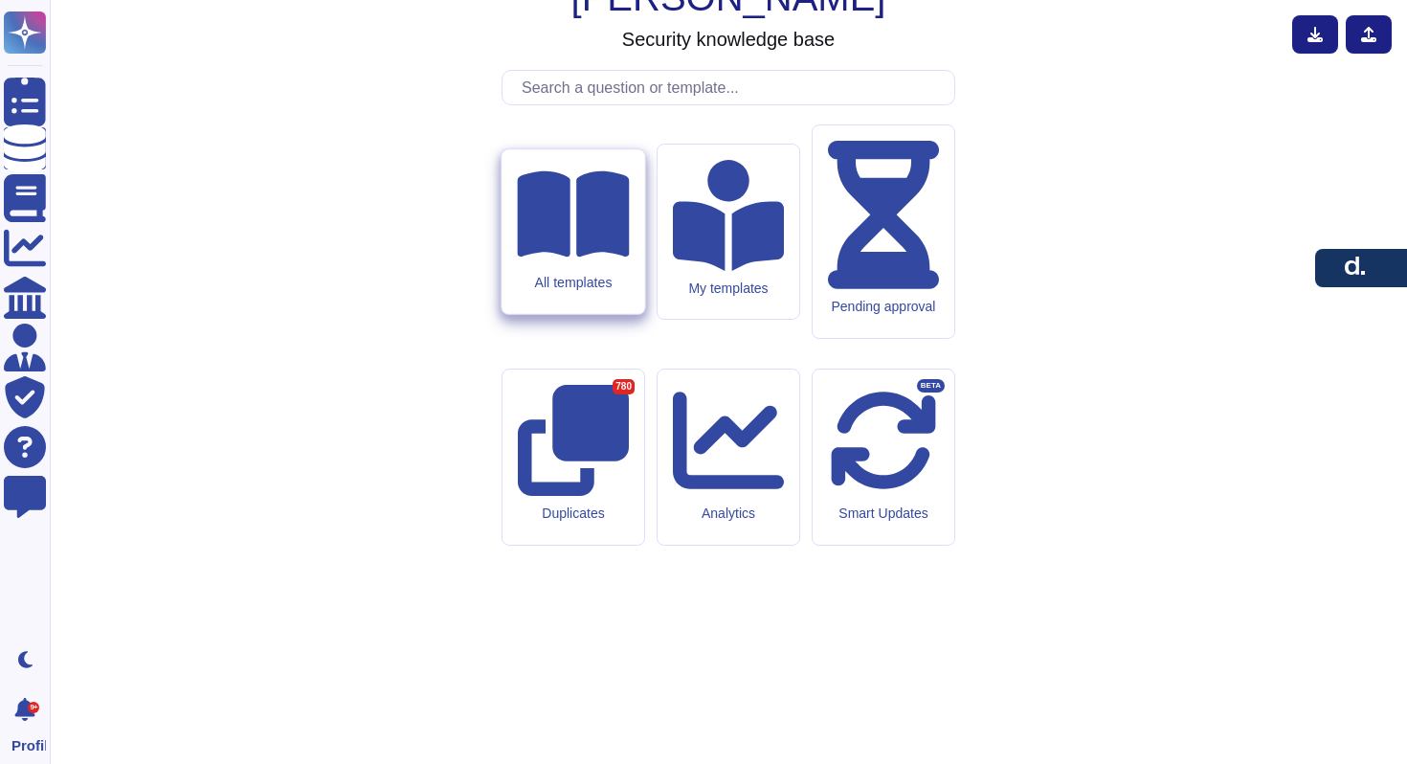
click at [594, 258] on icon at bounding box center [573, 214] width 112 height 86
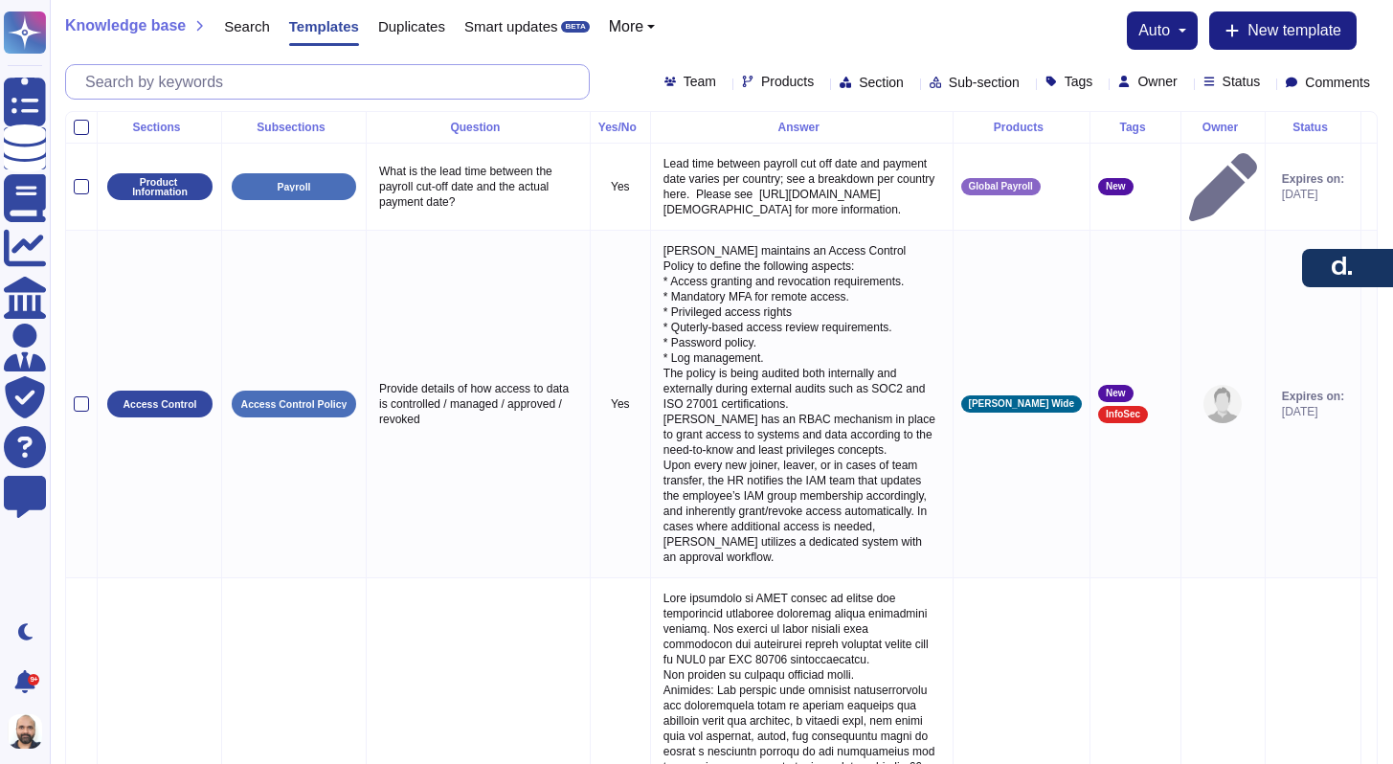
click at [374, 84] on input "text" at bounding box center [332, 82] width 513 height 34
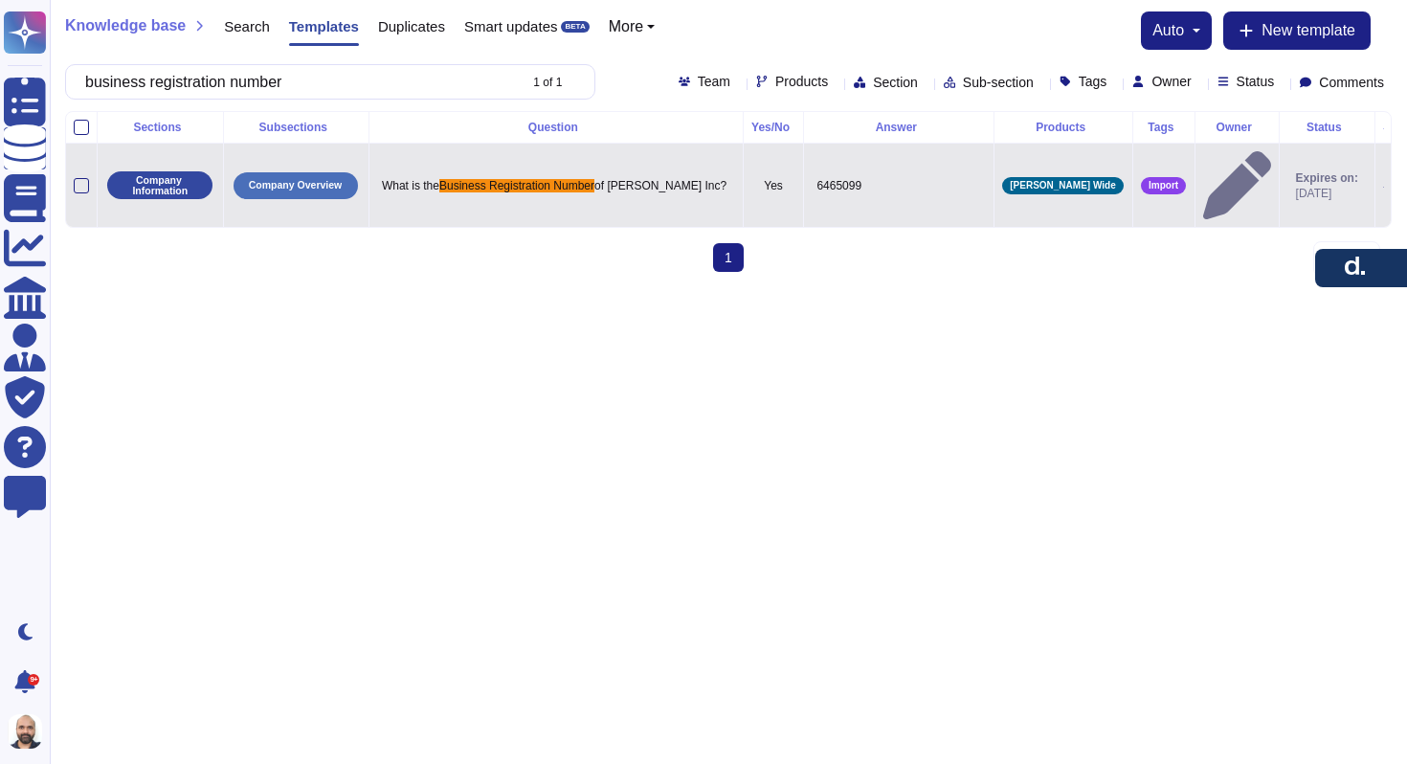
type input "business registration number"
drag, startPoint x: 406, startPoint y: 168, endPoint x: 703, endPoint y: 164, distance: 296.8
click at [703, 173] on p "What is the Business Registration Number of Deel Inc?" at bounding box center [556, 185] width 358 height 25
type textarea "What is the Business Registration Number of [PERSON_NAME] Inc?"
drag, startPoint x: 402, startPoint y: 166, endPoint x: 698, endPoint y: 166, distance: 295.8
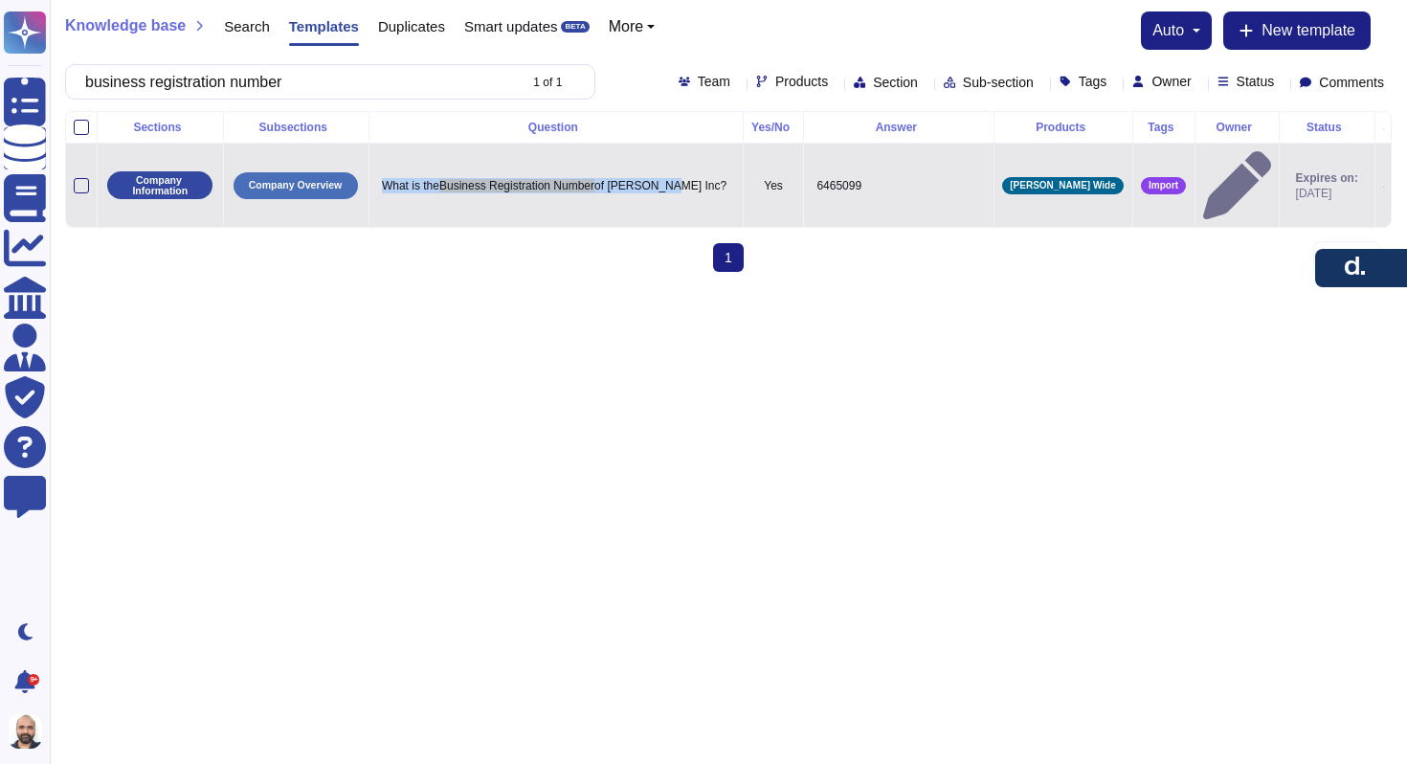
click at [698, 173] on p "What is the Business Registration Number of Deel Inc?" at bounding box center [556, 185] width 358 height 25
type textarea "What is the Business Registration Number of [PERSON_NAME] Inc?"
click at [542, 173] on textarea "What is the Business Registration Number of [PERSON_NAME] Inc?" at bounding box center [553, 190] width 357 height 34
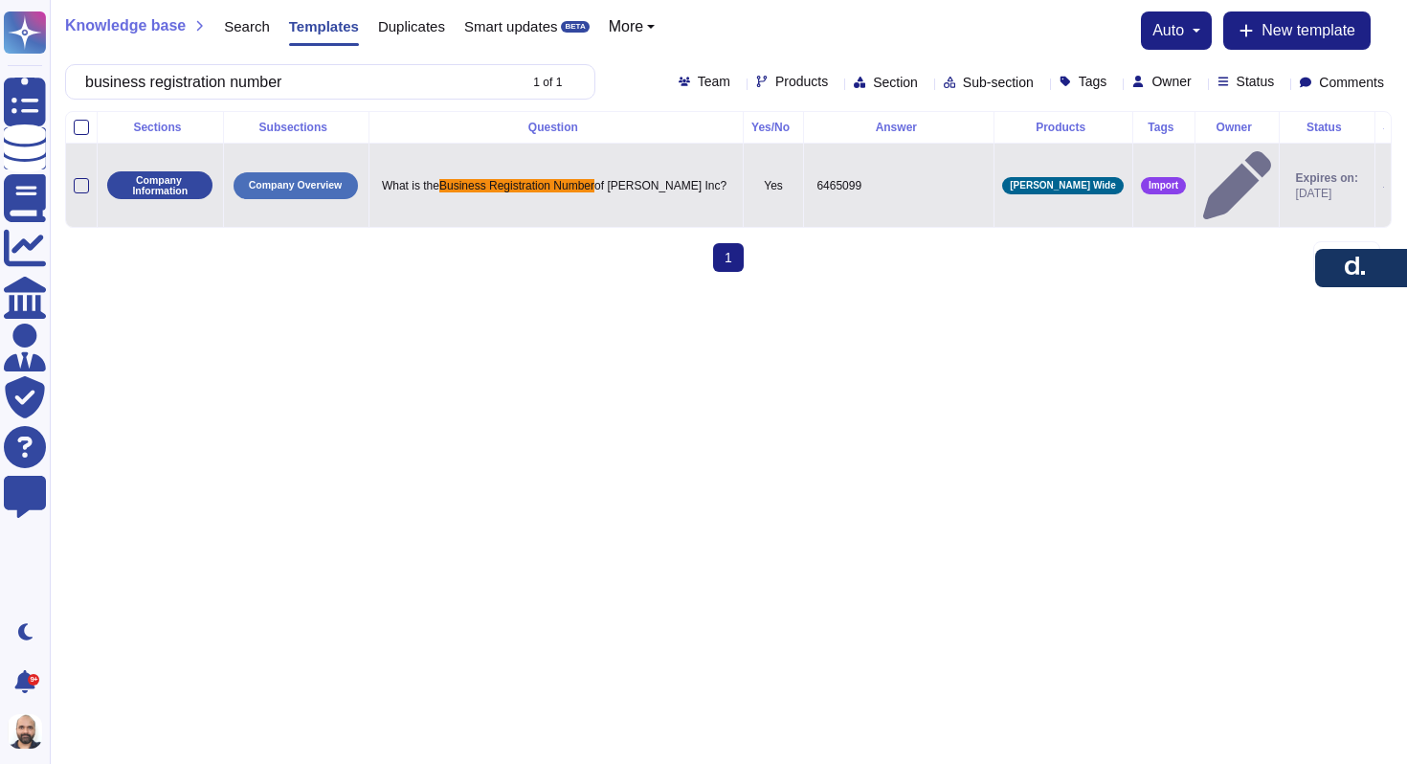
click at [387, 285] on html "Questionnaires Knowledge Base Documents Analytics CAIQ / SIG Admin Trust Center…" at bounding box center [703, 143] width 1407 height 287
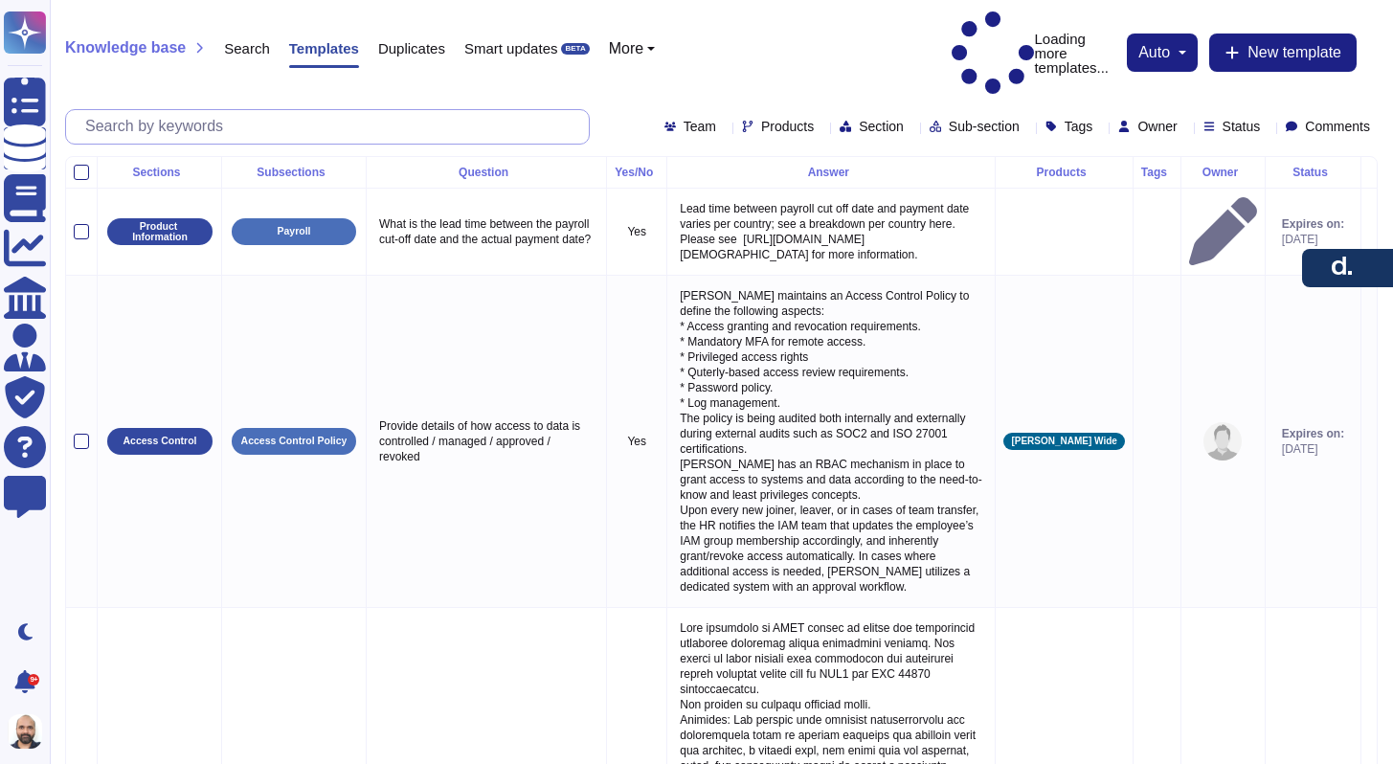
click at [376, 110] on input "text" at bounding box center [332, 127] width 513 height 34
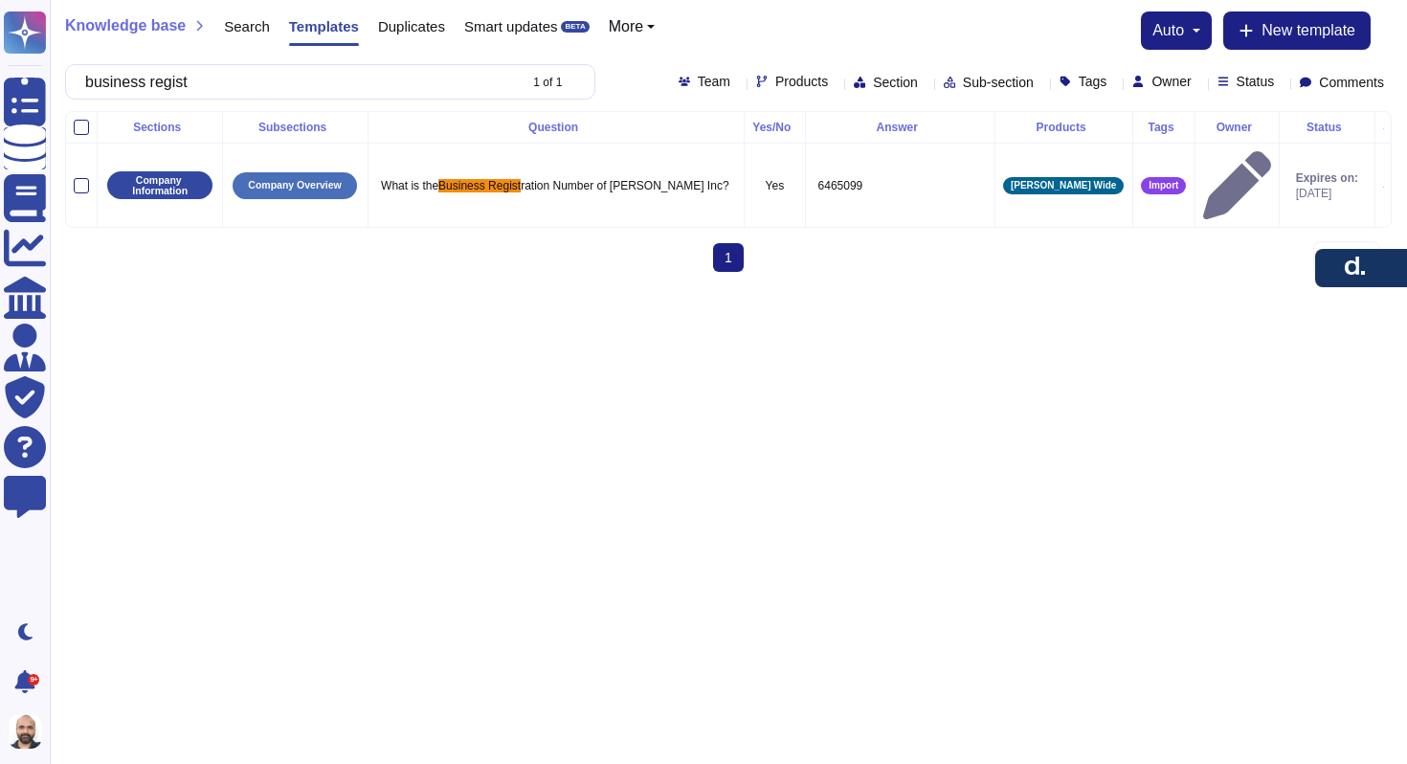
click at [1238, 83] on span "Status" at bounding box center [1256, 81] width 38 height 13
type input "business regist"
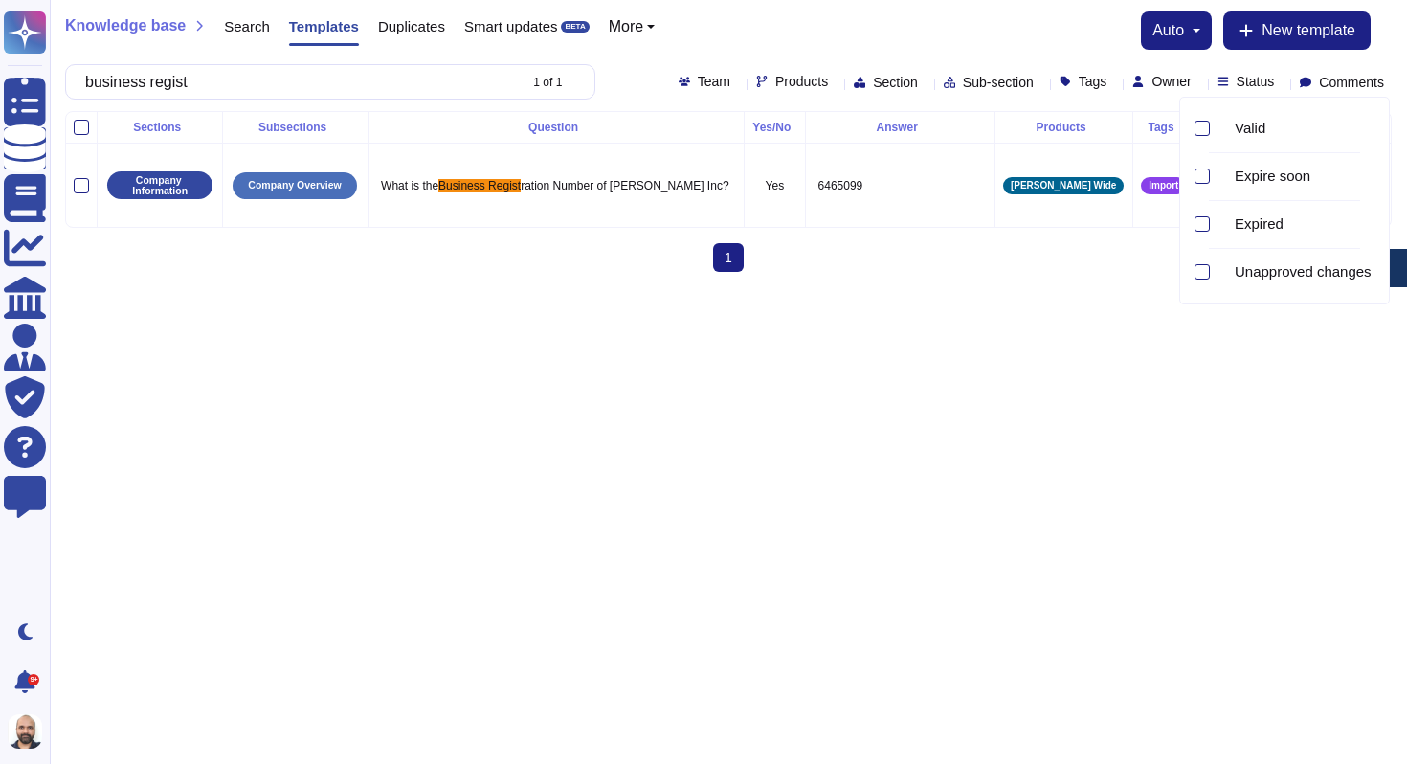
click at [1321, 85] on span "Comments" at bounding box center [1351, 82] width 65 height 13
click at [875, 244] on div "1 (current)" at bounding box center [728, 265] width 1327 height 44
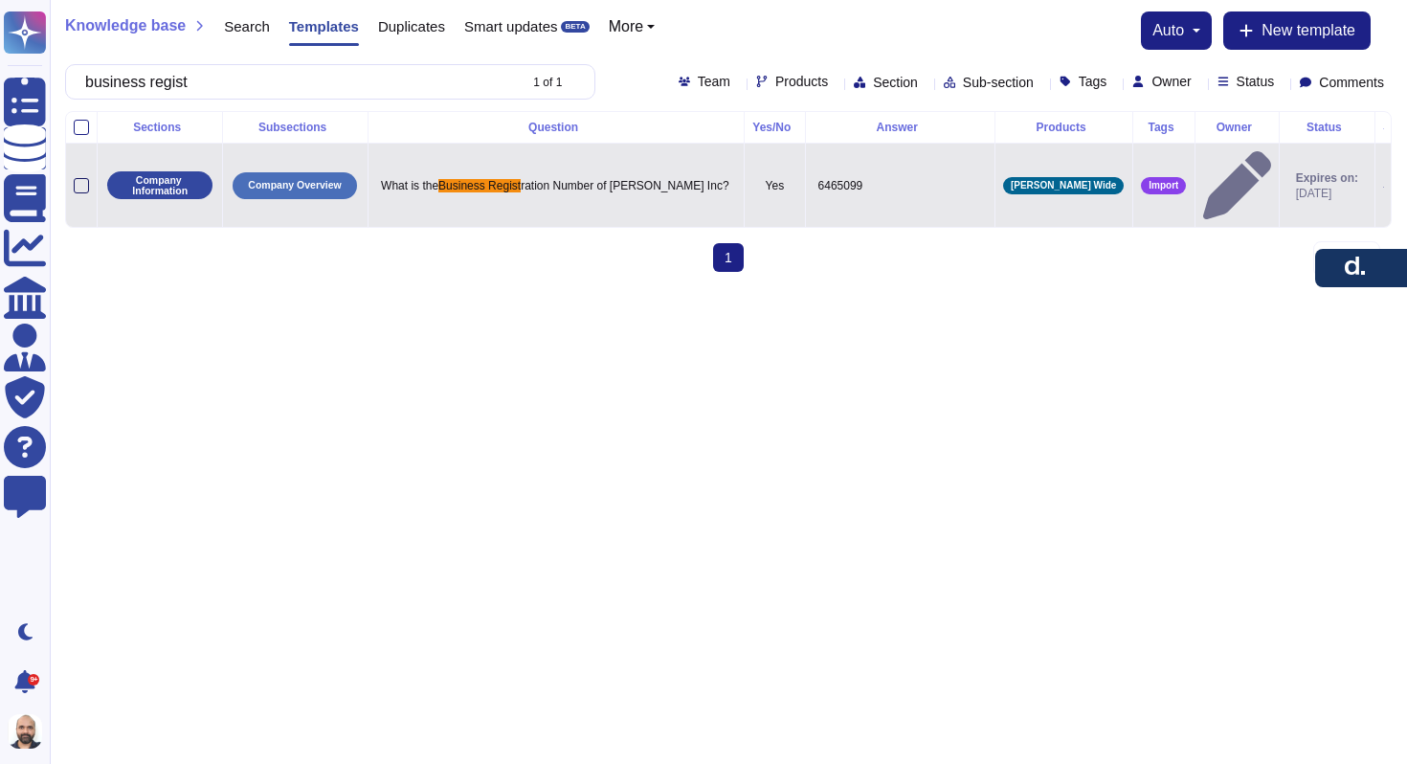
click at [89, 178] on div at bounding box center [81, 185] width 15 height 15
click at [0, 0] on input "checkbox" at bounding box center [0, 0] width 0 height 0
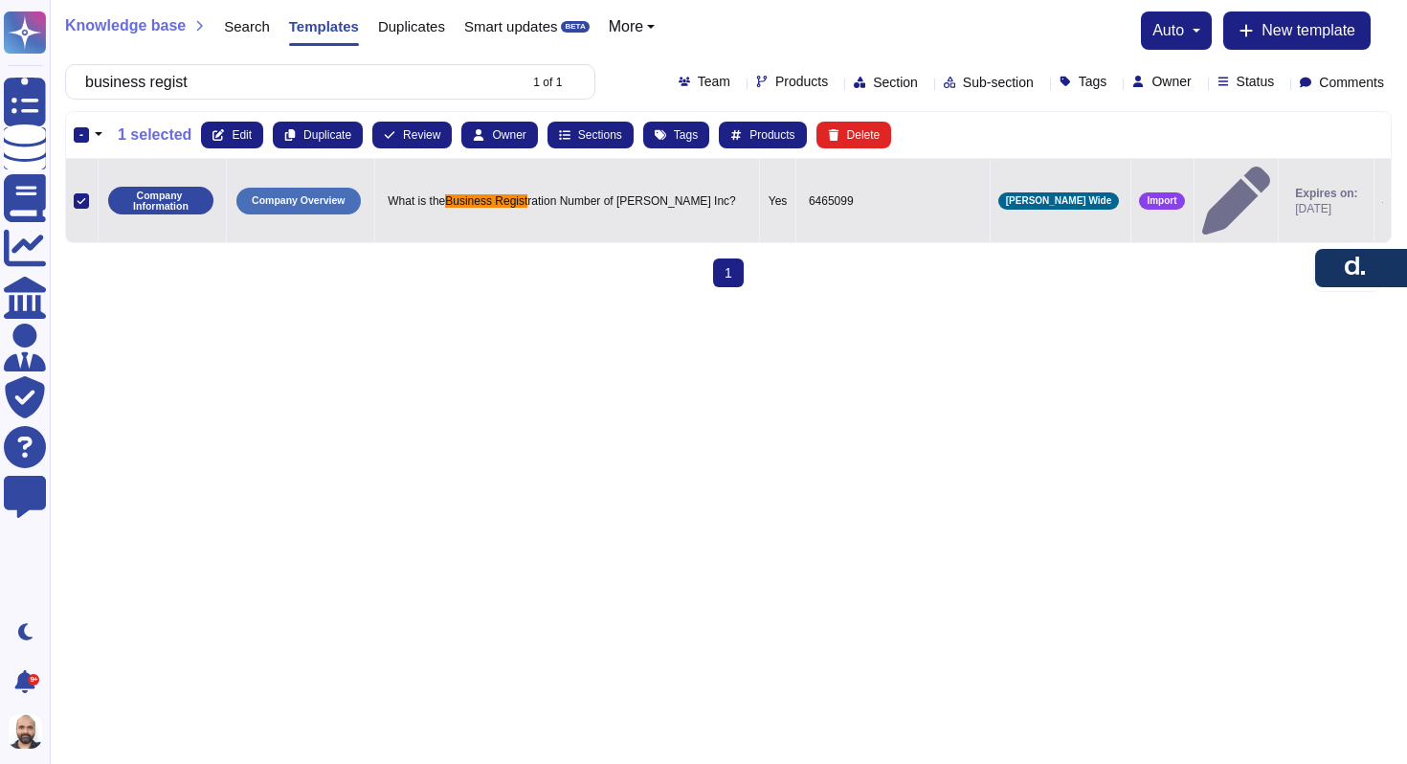
click at [949, 189] on p "6465099" at bounding box center [893, 201] width 178 height 25
type textarea "6465099"
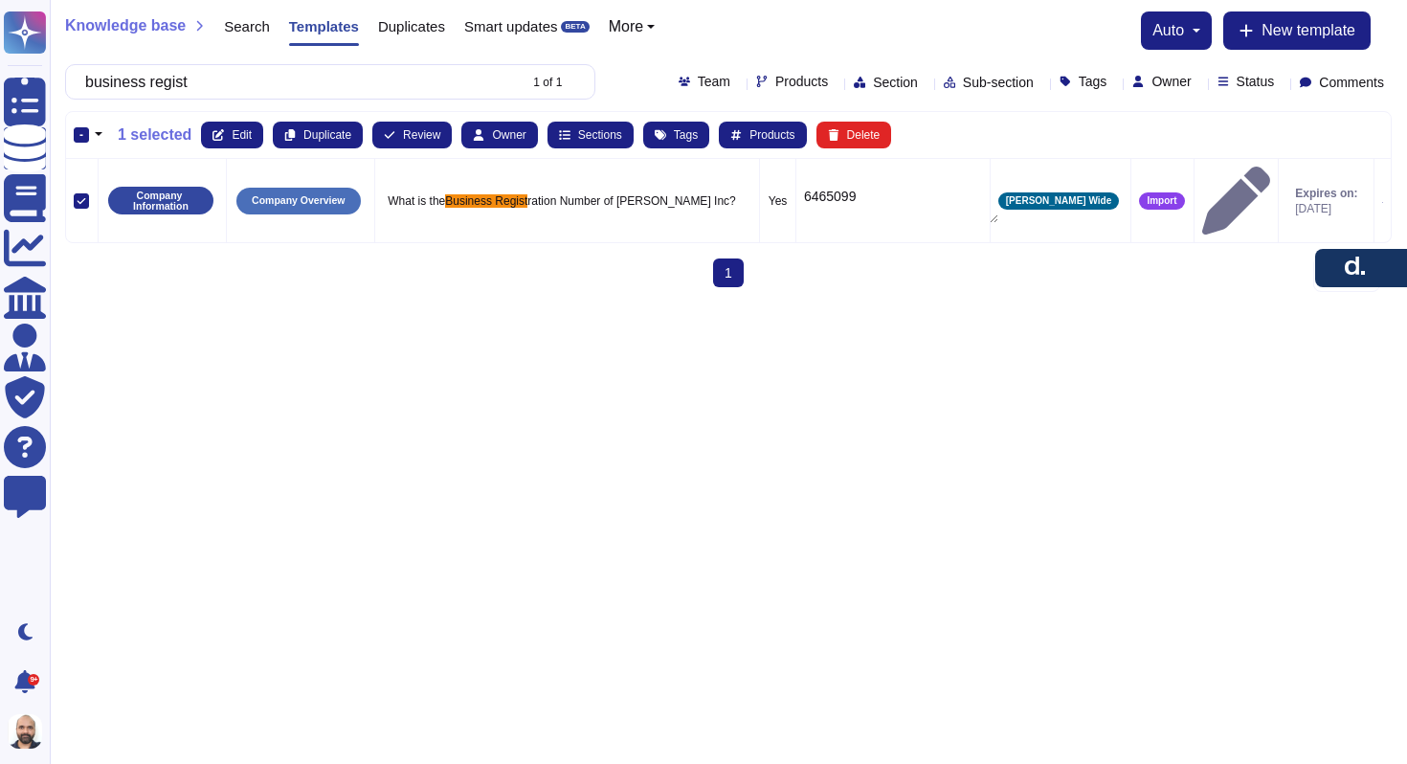
click at [983, 280] on div "1 (current)" at bounding box center [728, 280] width 1327 height 44
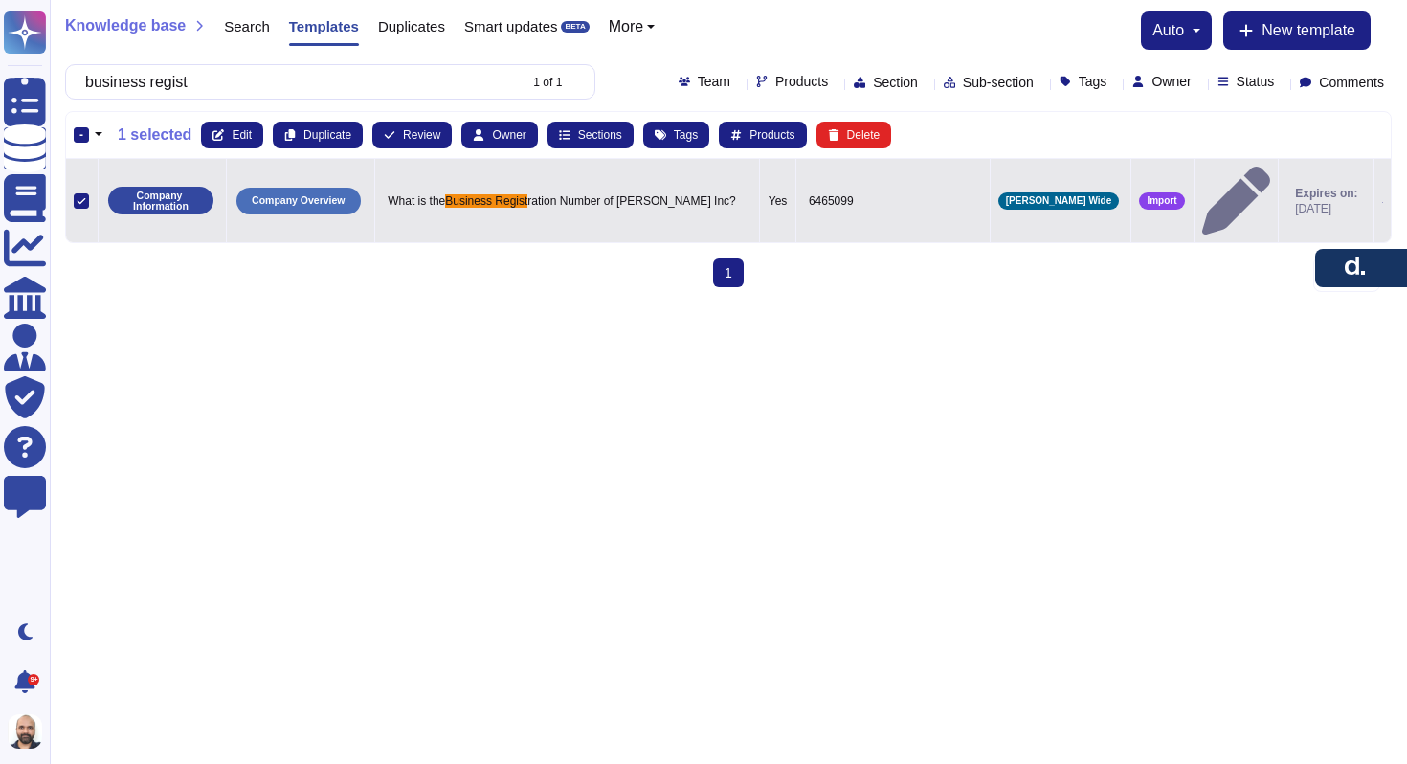
click at [656, 194] on span "ration Number of [PERSON_NAME] Inc?" at bounding box center [631, 200] width 208 height 13
type textarea "What is the Business Registration Number of [PERSON_NAME] Inc?"
click at [1375, 191] on td at bounding box center [1383, 201] width 16 height 84
click at [1382, 202] on icon at bounding box center [1382, 202] width 1 height 1
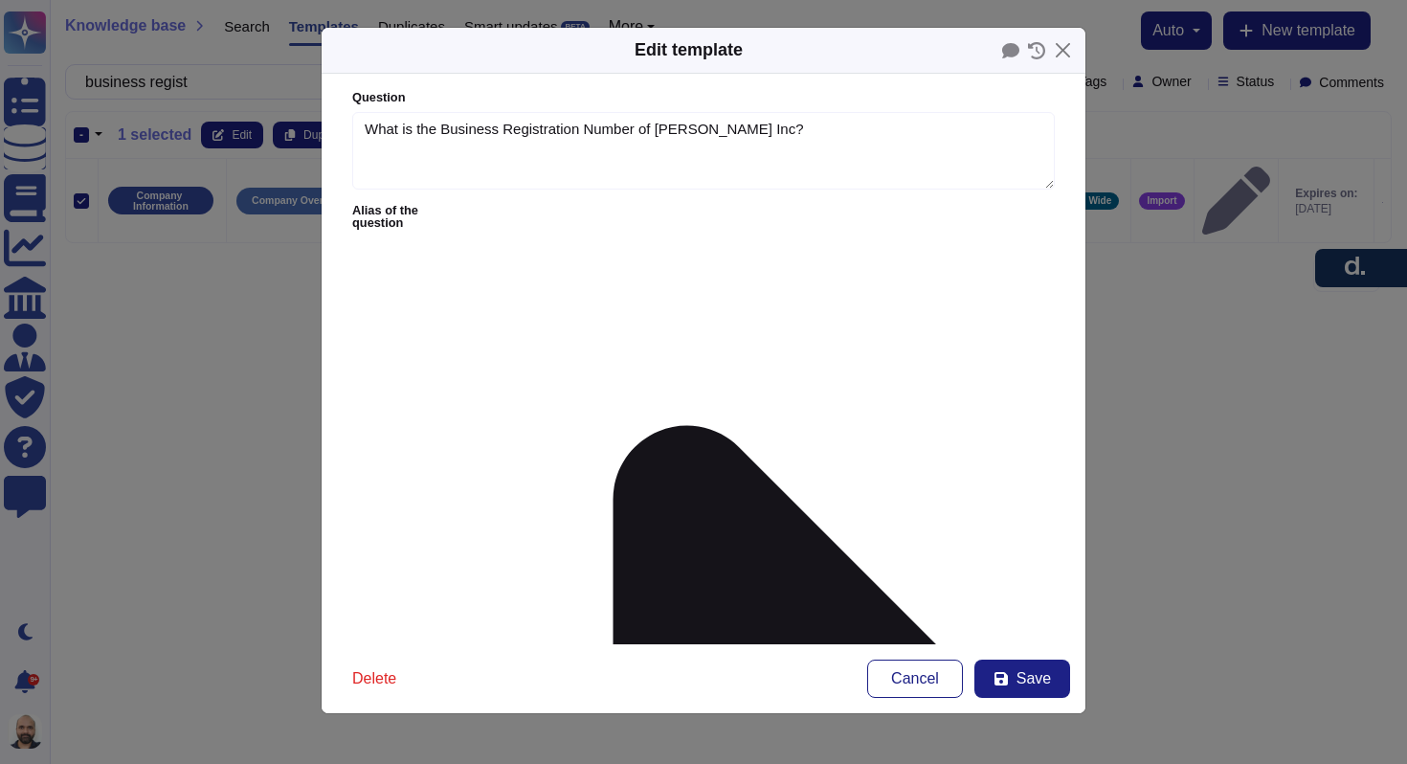
type textarea "What is the Business Registration Number of [PERSON_NAME] Inc?"
type textarea "6465099"
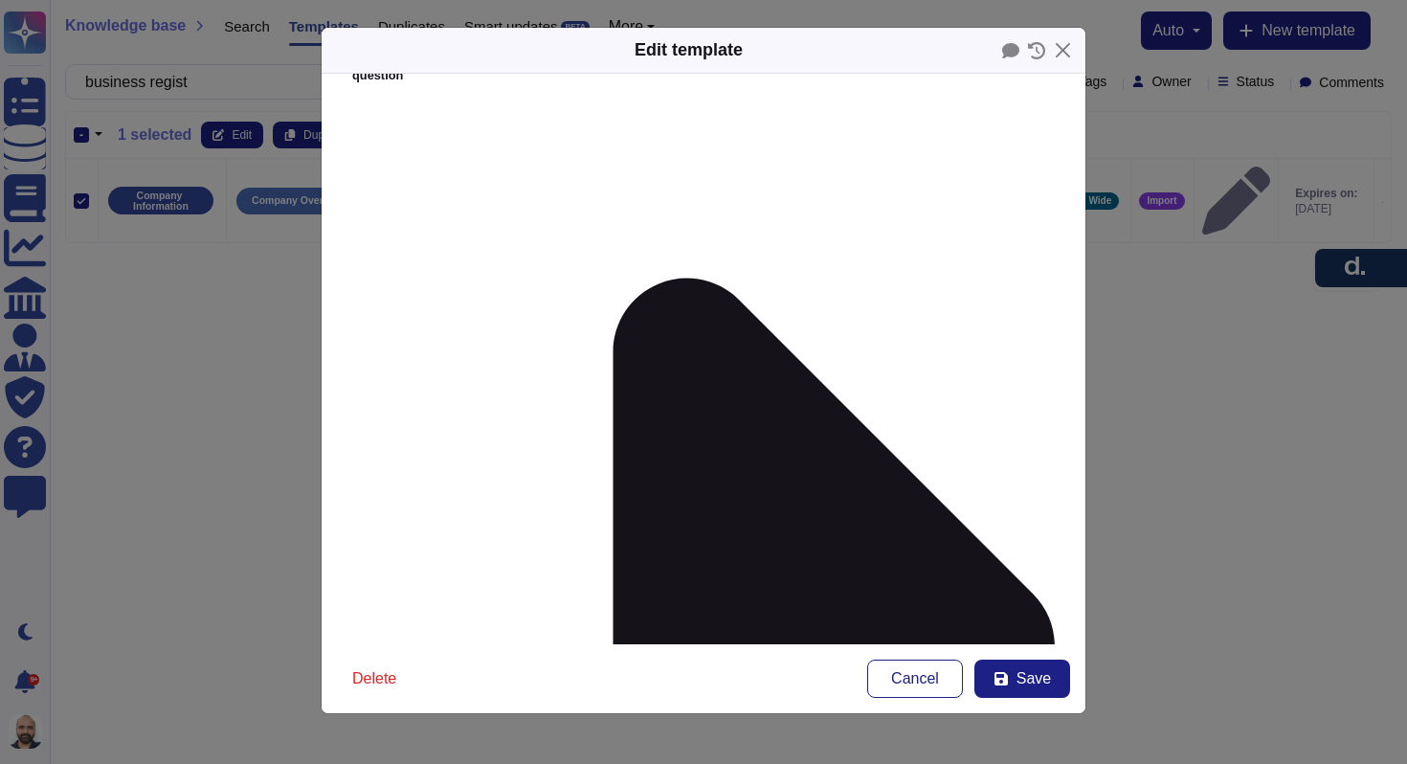
scroll to position [273, 0]
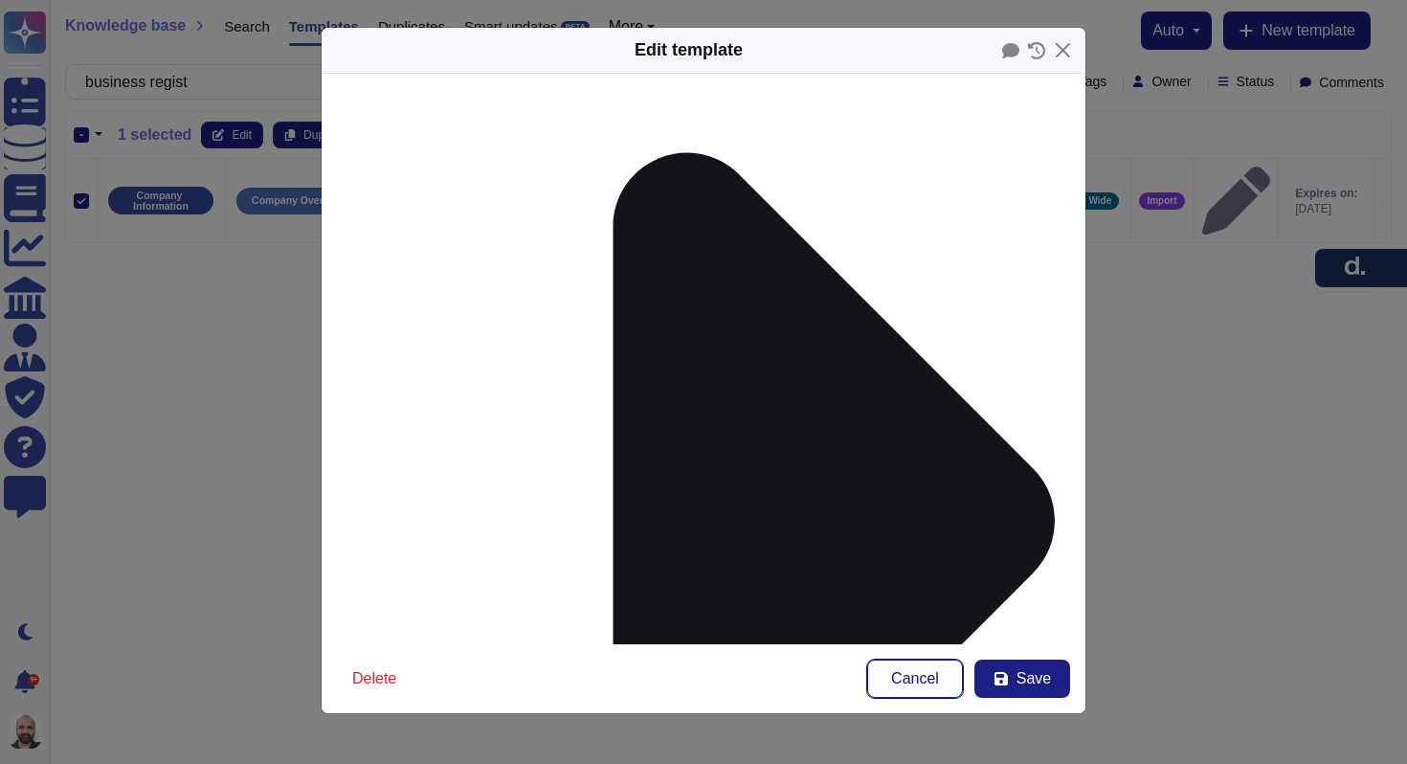
click at [922, 677] on span "Cancel" at bounding box center [915, 678] width 48 height 15
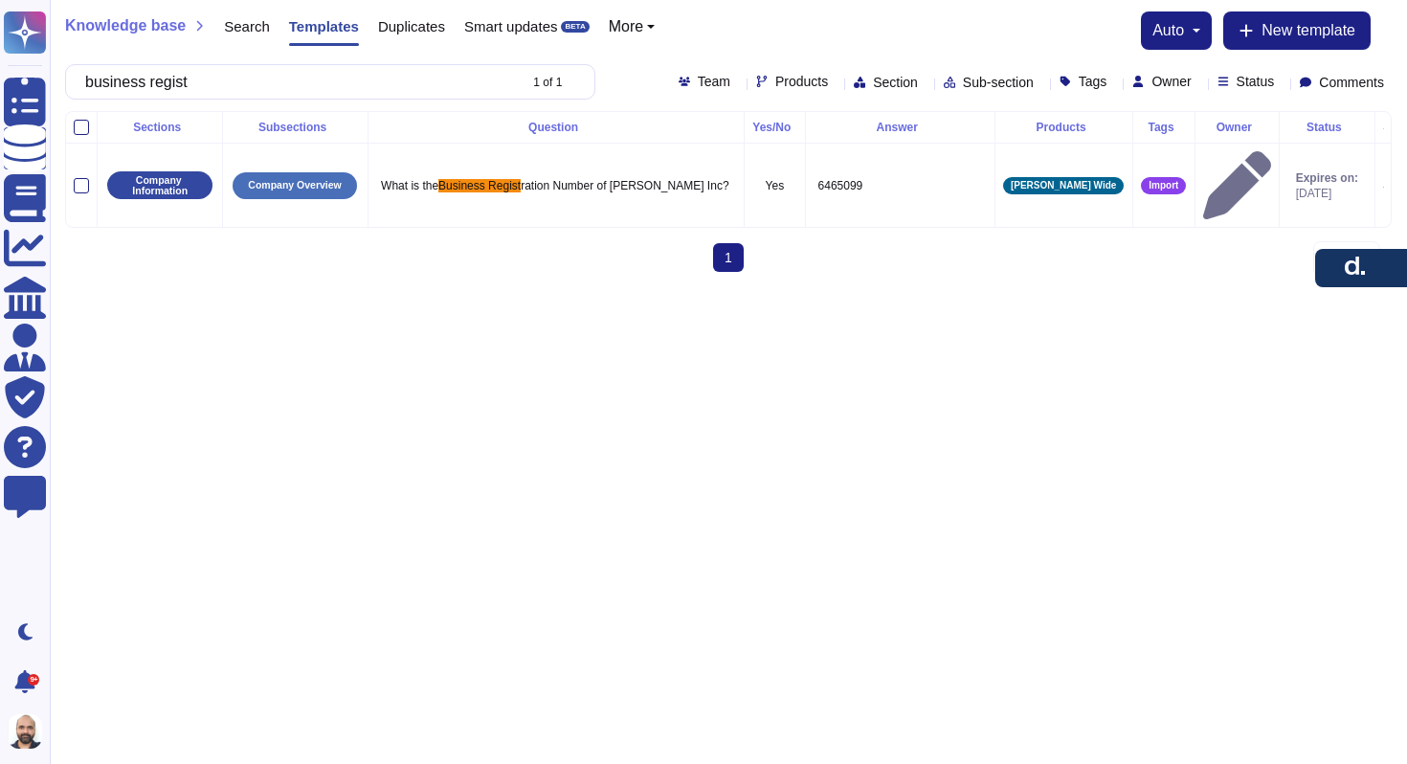
click at [643, 10] on div "Knowledge base Search Templates Duplicates Smart updates BETA More auto New tem…" at bounding box center [728, 55] width 1357 height 111
click at [643, 27] on span "More" at bounding box center [626, 26] width 34 height 15
click at [1365, 76] on span "Comments" at bounding box center [1351, 82] width 65 height 13
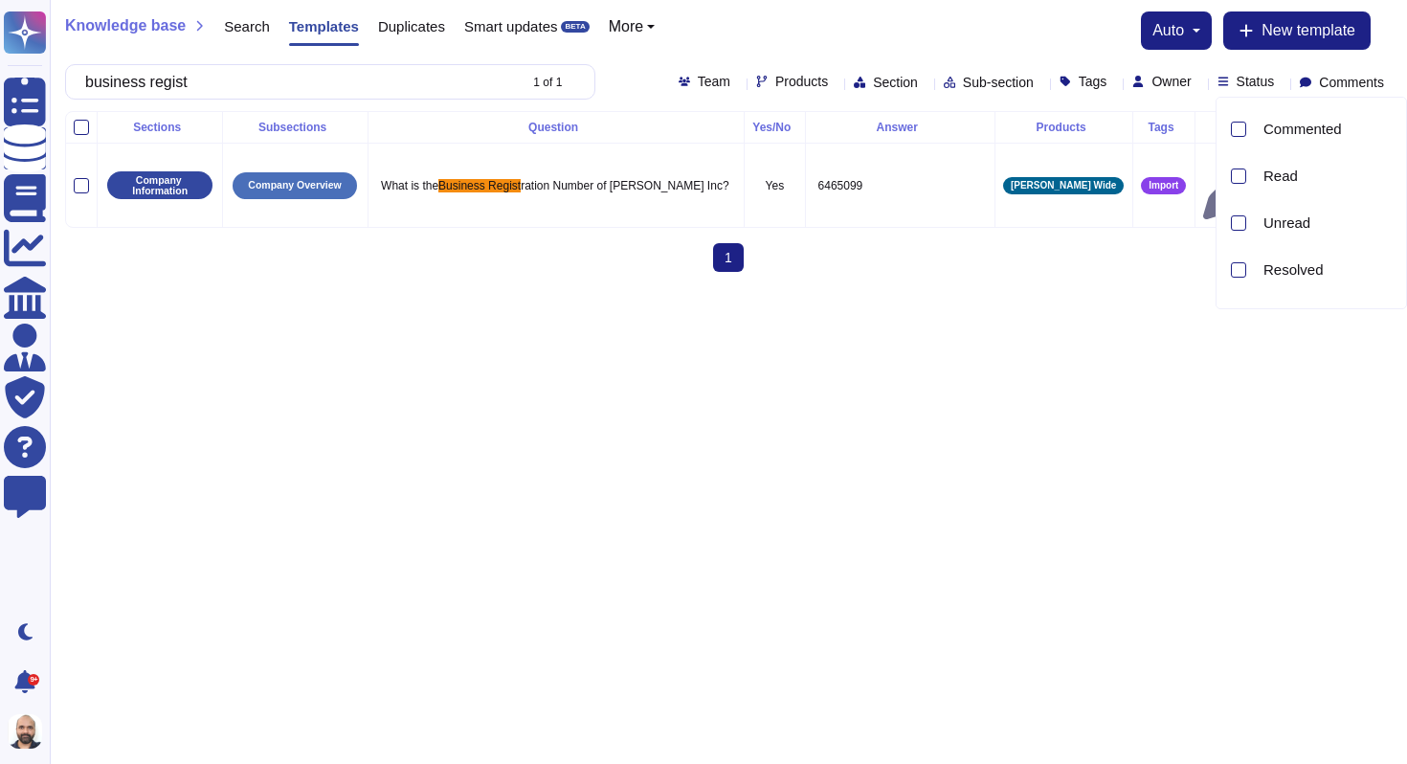
click at [992, 34] on div "Knowledge base Search Templates Duplicates Smart updates BETA More Sections Pro…" at bounding box center [728, 30] width 1327 height 38
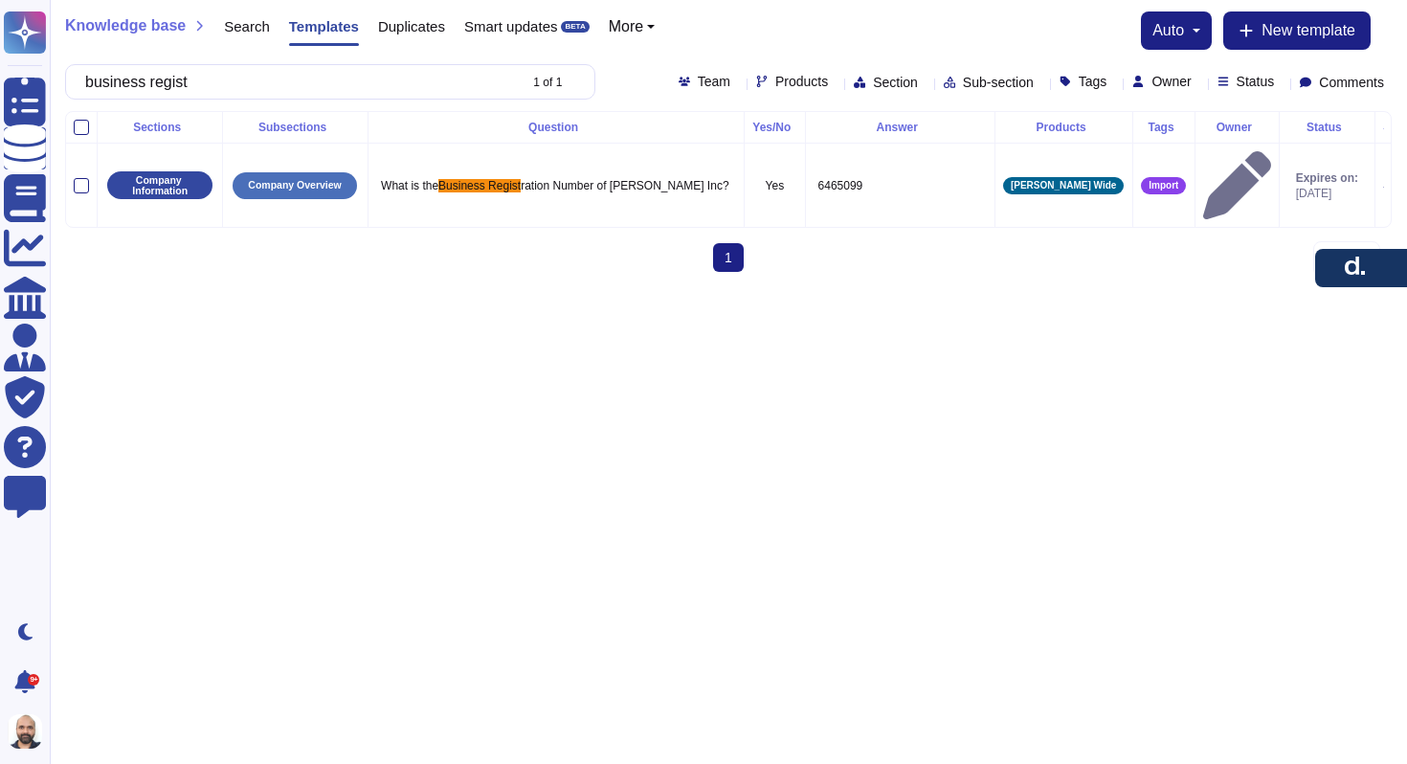
click at [1239, 79] on span "Status" at bounding box center [1256, 81] width 38 height 13
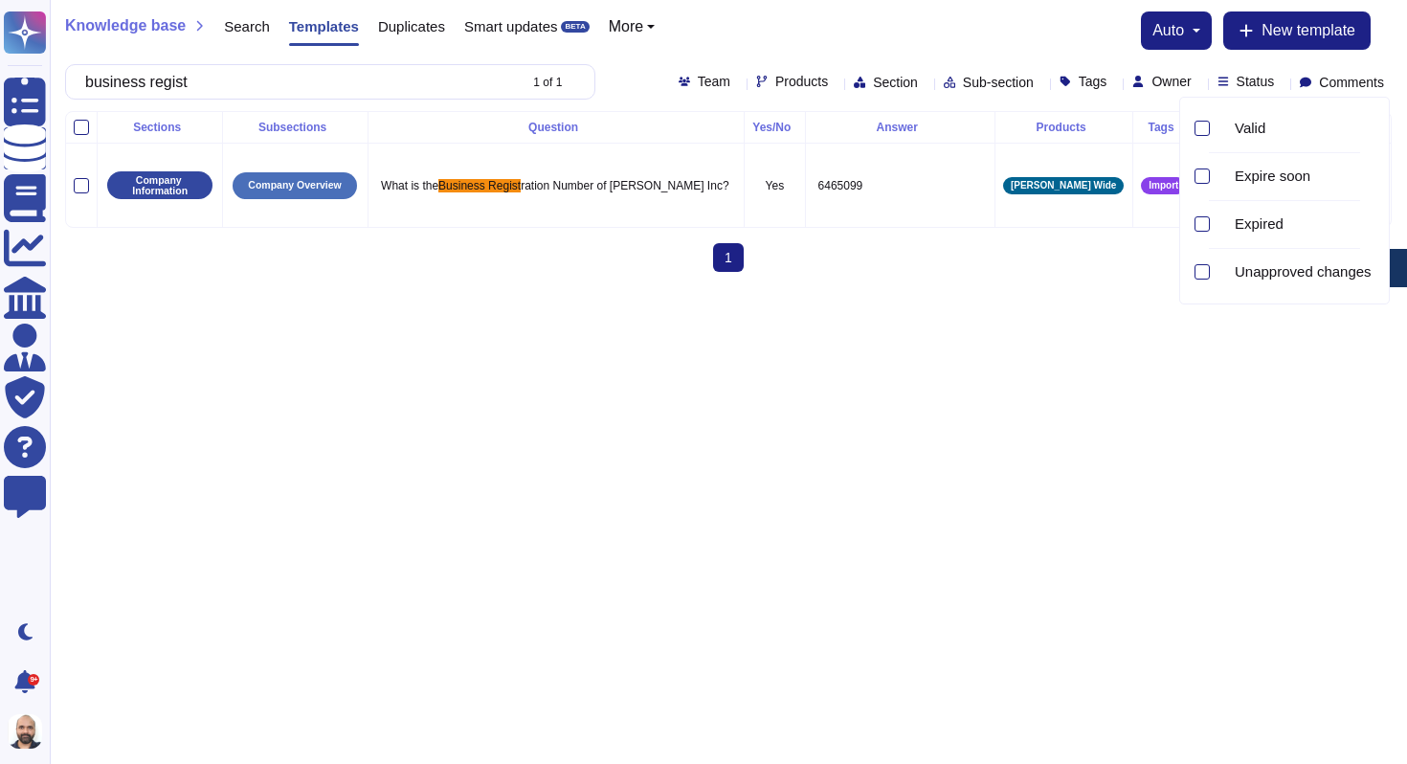
click at [1152, 79] on span "Owner" at bounding box center [1171, 81] width 39 height 13
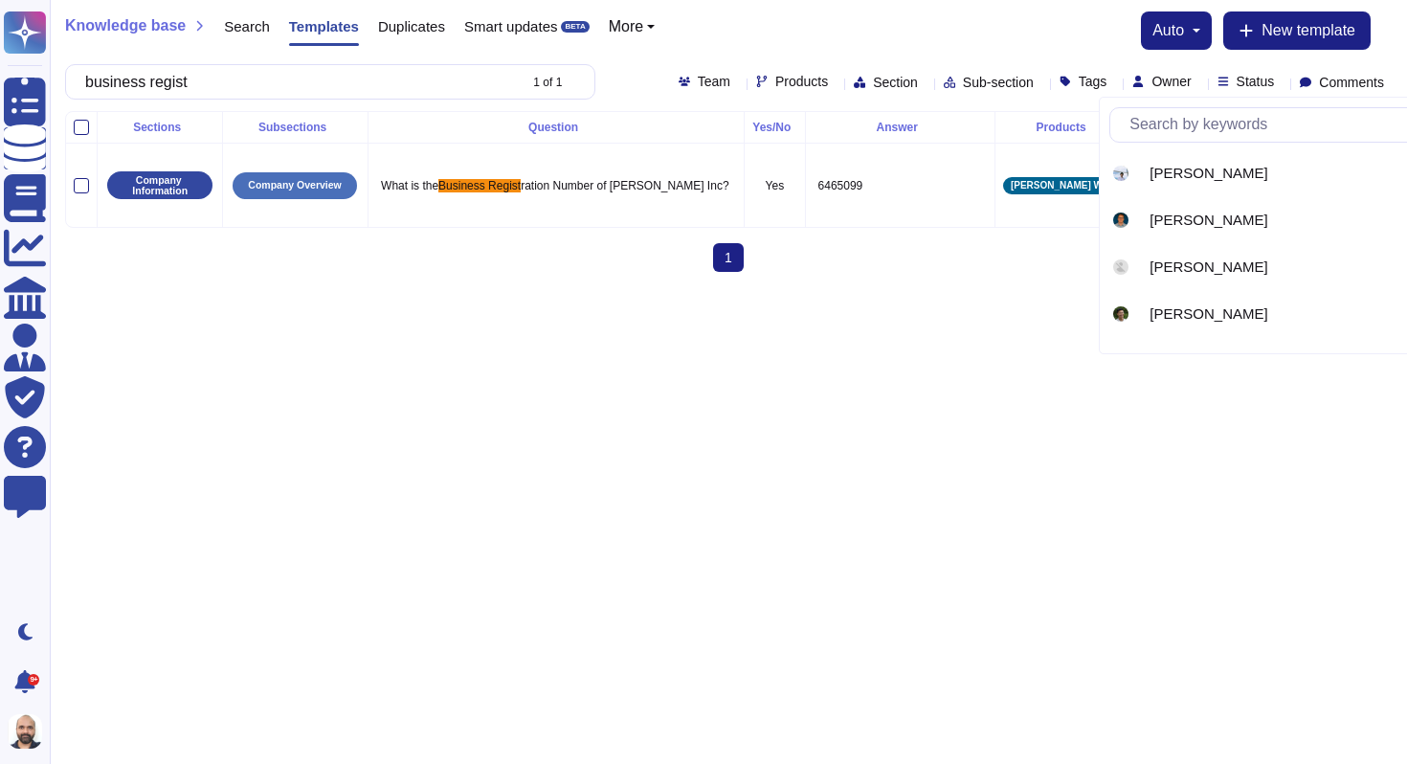
click at [1068, 88] on div "Tags" at bounding box center [1088, 82] width 56 height 15
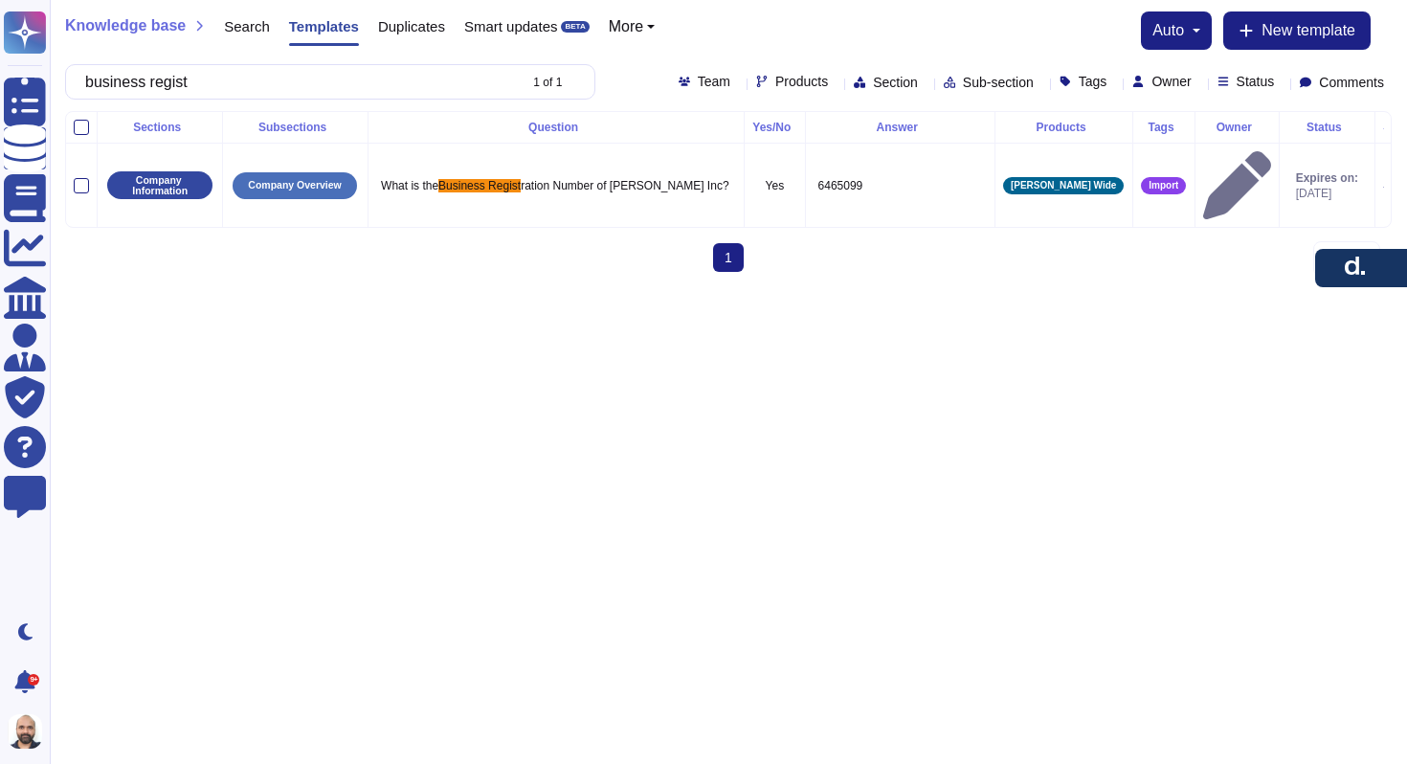
click at [937, 70] on div "business regist 1 of 1 Team Products Section Sub-section Tags Owner Status Comm…" at bounding box center [728, 81] width 1327 height 35
click at [423, 179] on span "What is the" at bounding box center [409, 185] width 57 height 13
type textarea "What is the Business Registration Number of [PERSON_NAME] Inc?"
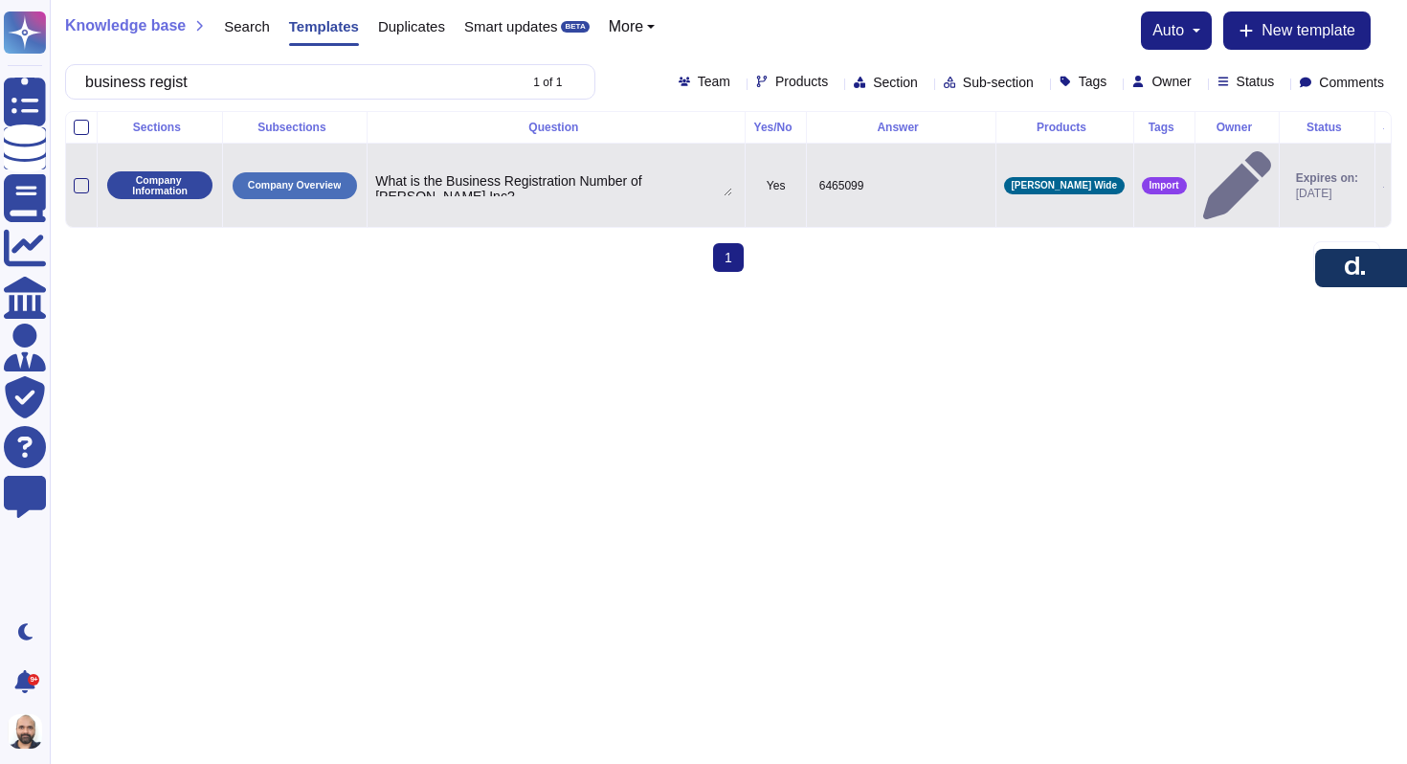
click at [1309, 186] on span "[DATE]" at bounding box center [1327, 193] width 62 height 15
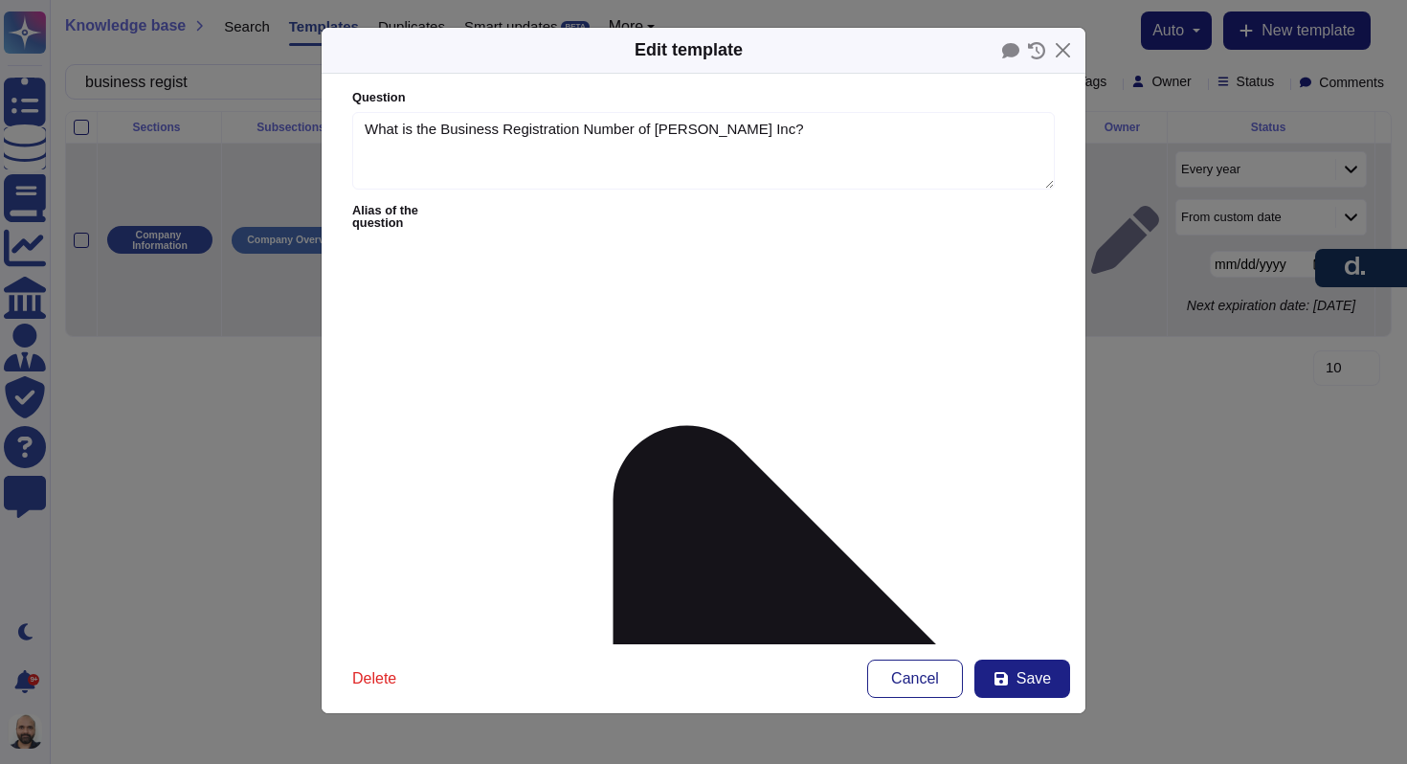
type textarea "What is the Business Registration Number of [PERSON_NAME] Inc?"
type textarea "6465099"
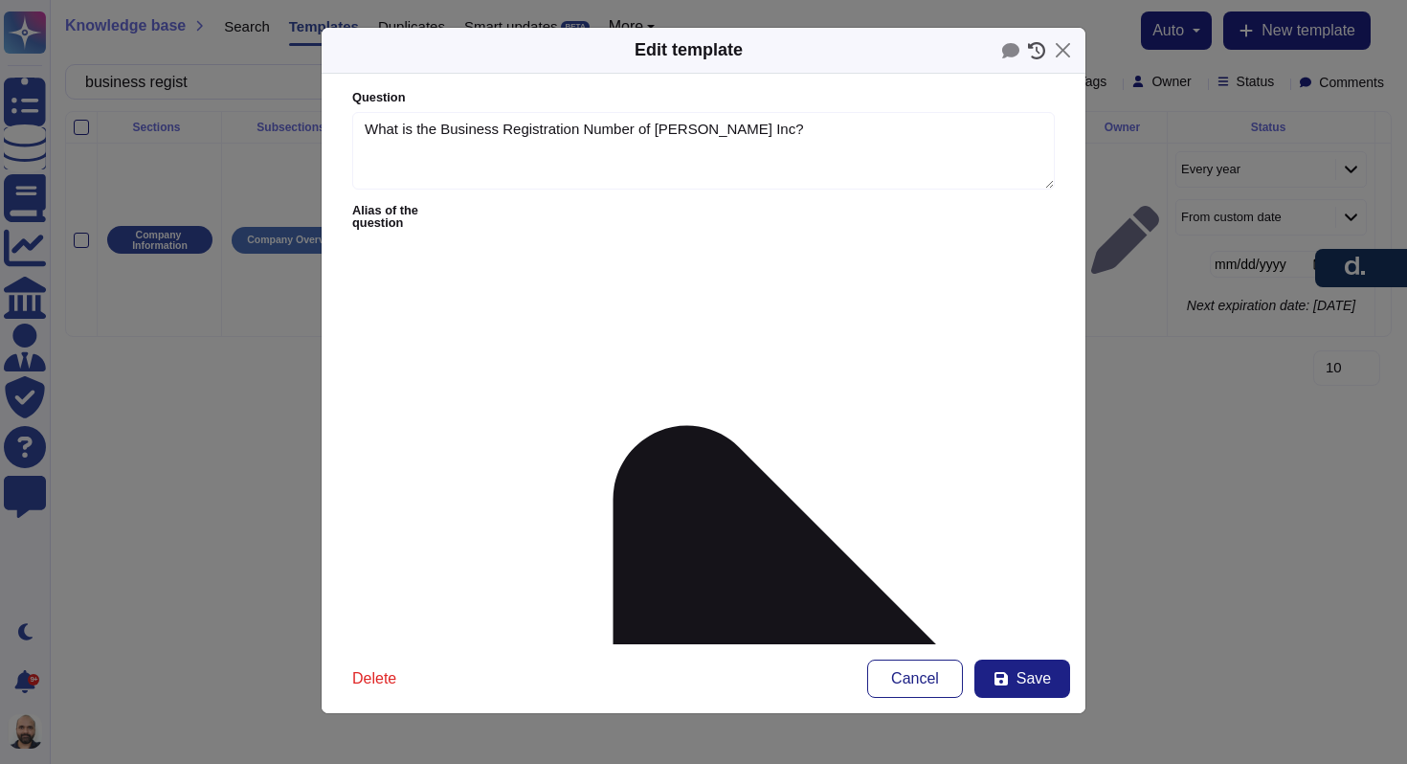
click at [1041, 45] on icon at bounding box center [1036, 50] width 17 height 17
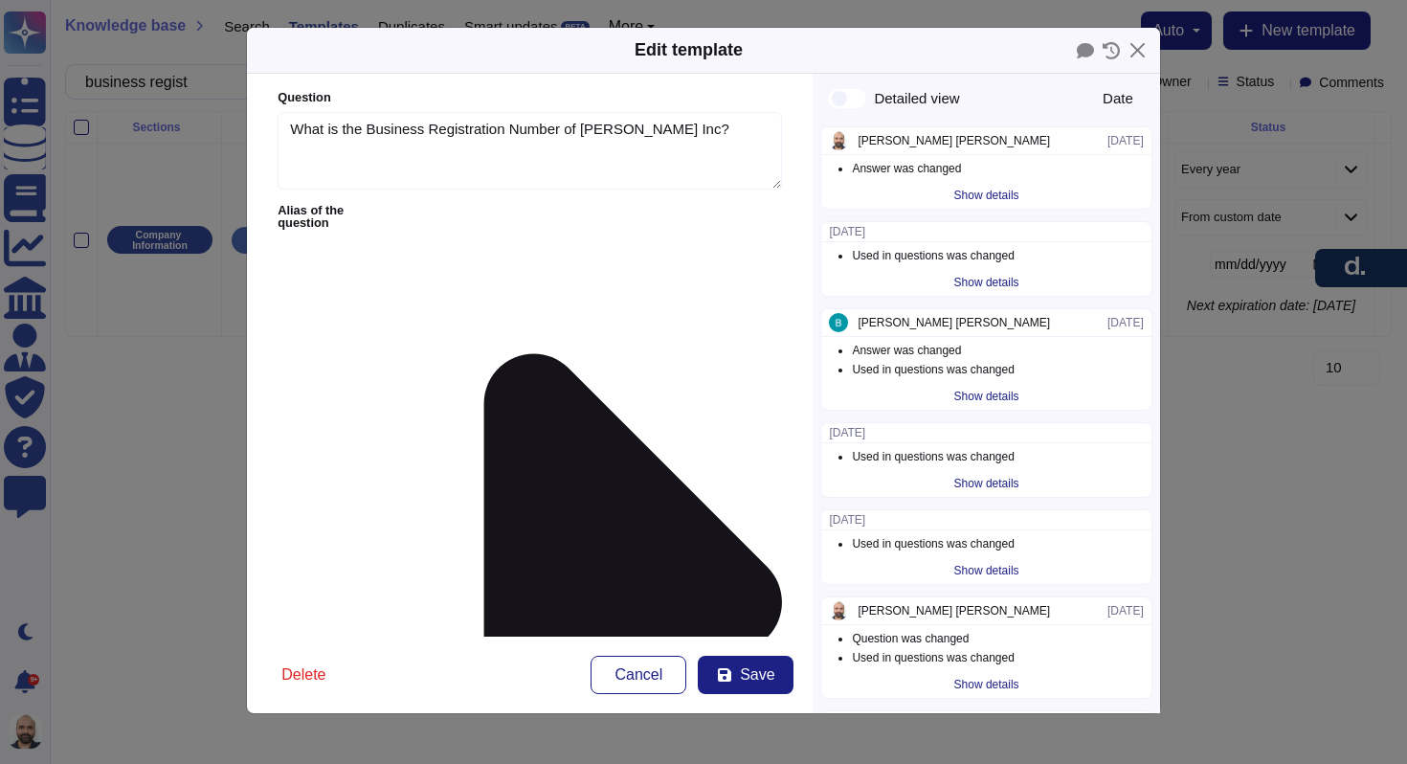
click at [974, 398] on div "Show details" at bounding box center [987, 396] width 80 height 27
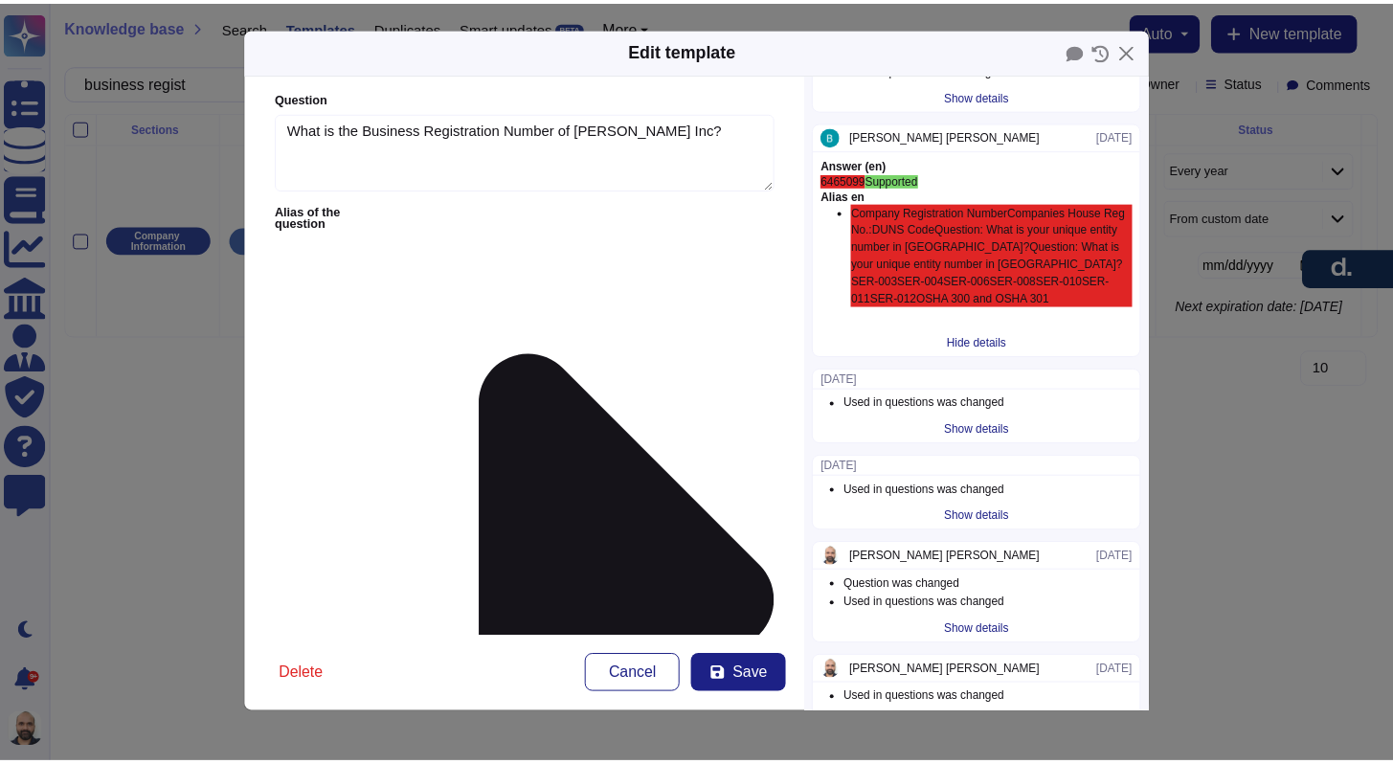
scroll to position [0, 0]
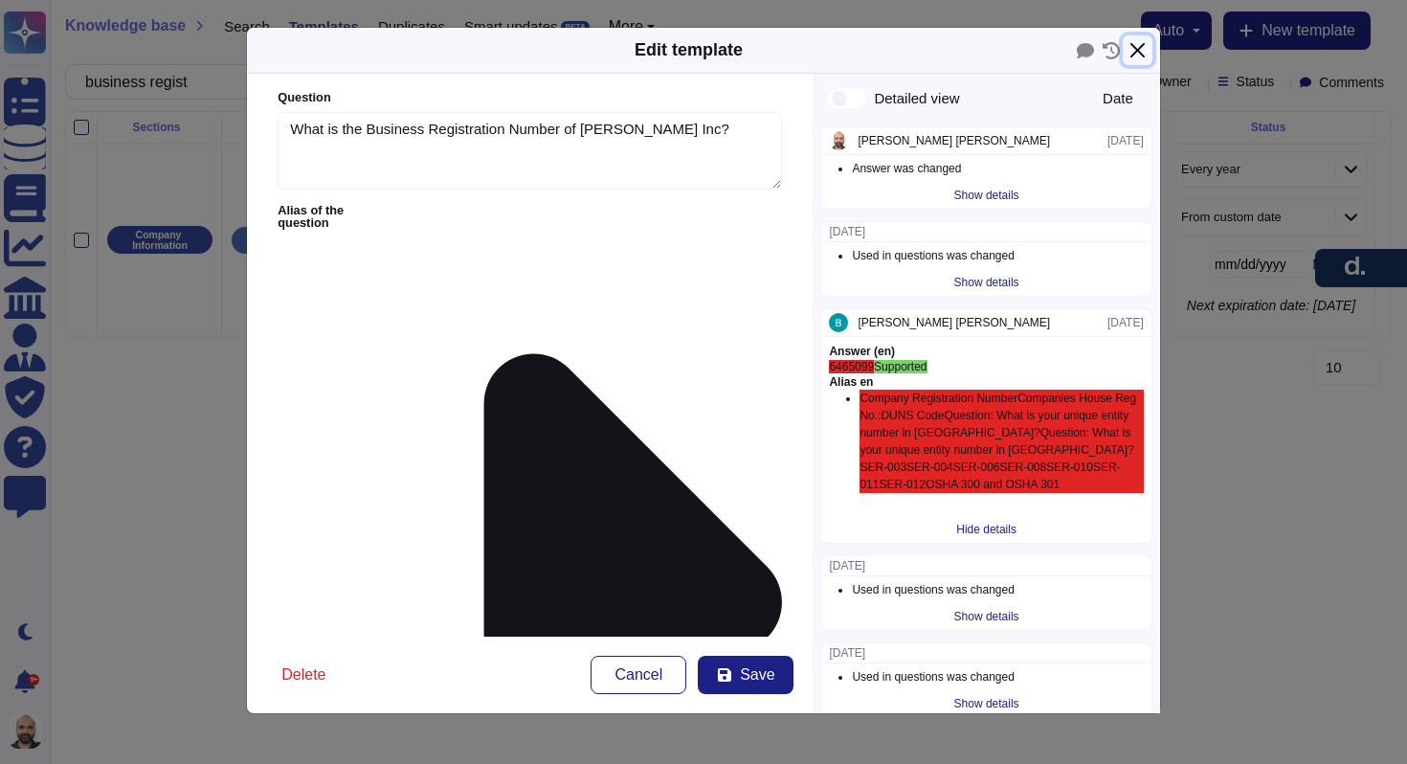
click at [1139, 49] on button "Close" at bounding box center [1138, 50] width 30 height 30
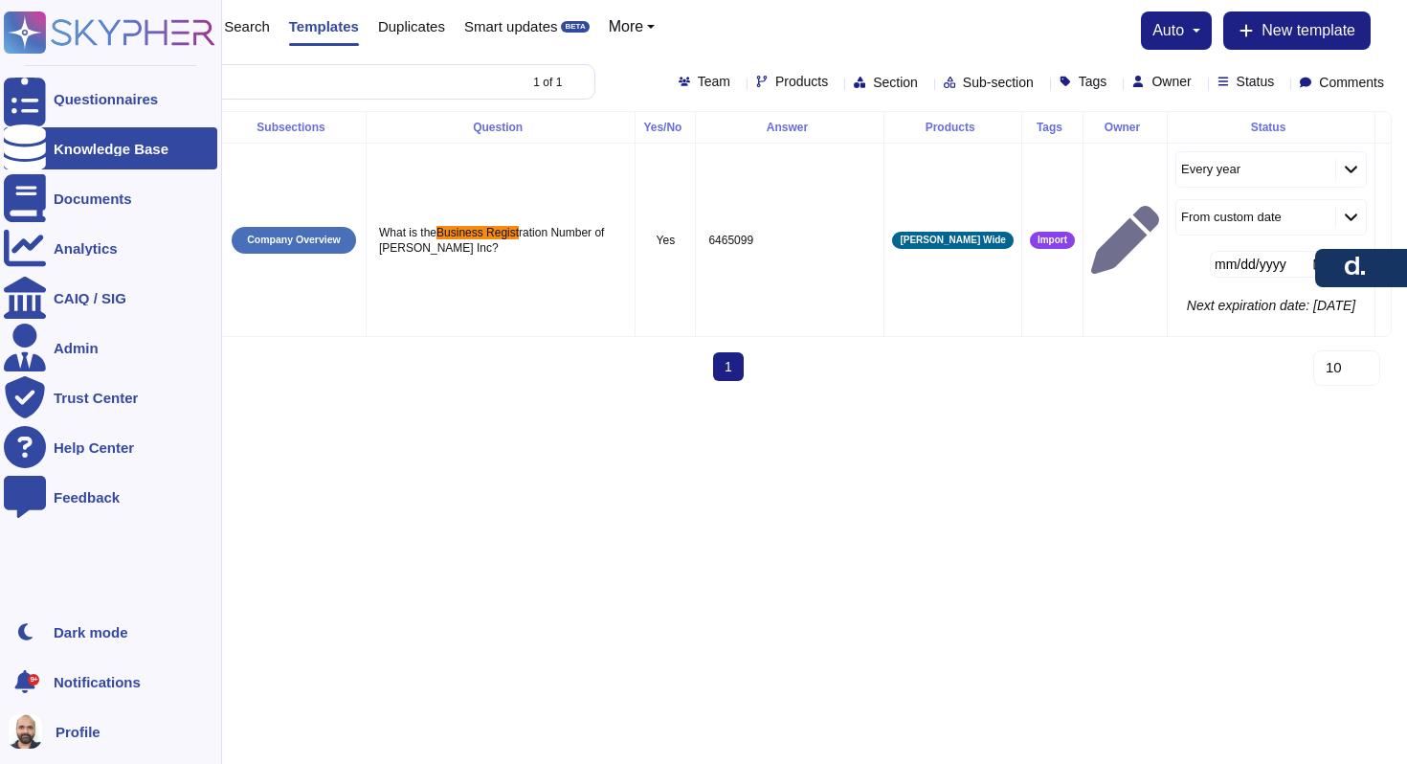
click at [21, 29] on icon at bounding box center [25, 32] width 37 height 37
